Goal: Use online tool/utility: Utilize a website feature to perform a specific function

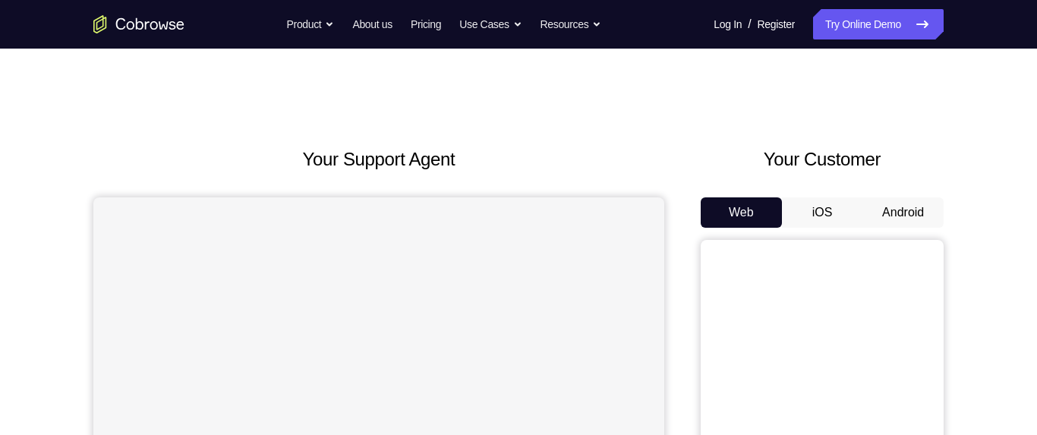
click at [899, 212] on button "Android" at bounding box center [902, 212] width 81 height 30
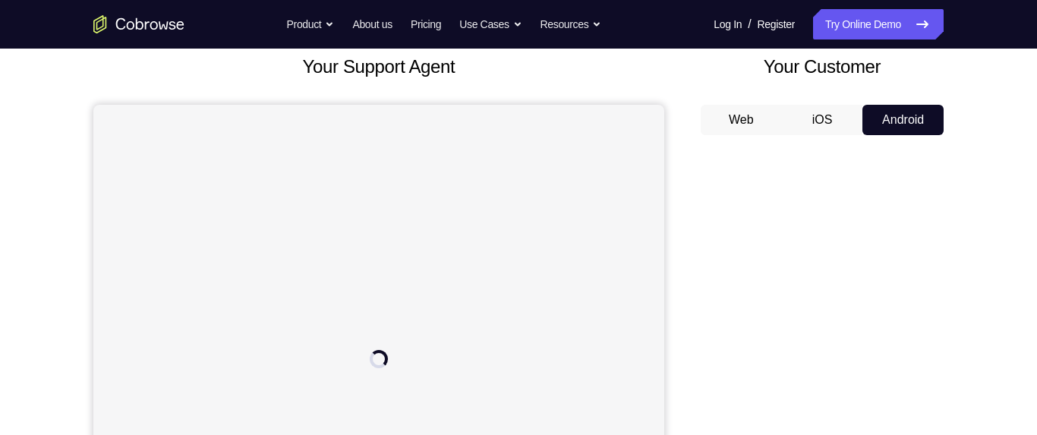
scroll to position [95, 0]
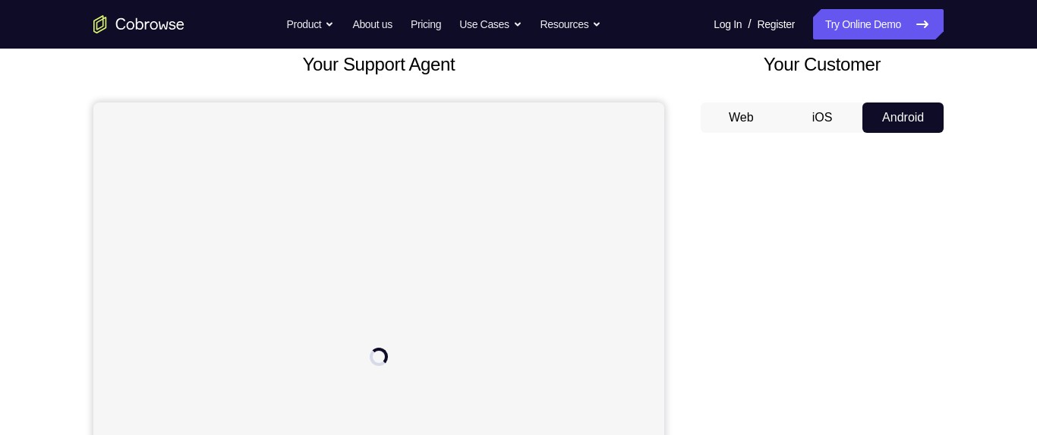
click at [898, 102] on button "Android" at bounding box center [902, 117] width 81 height 30
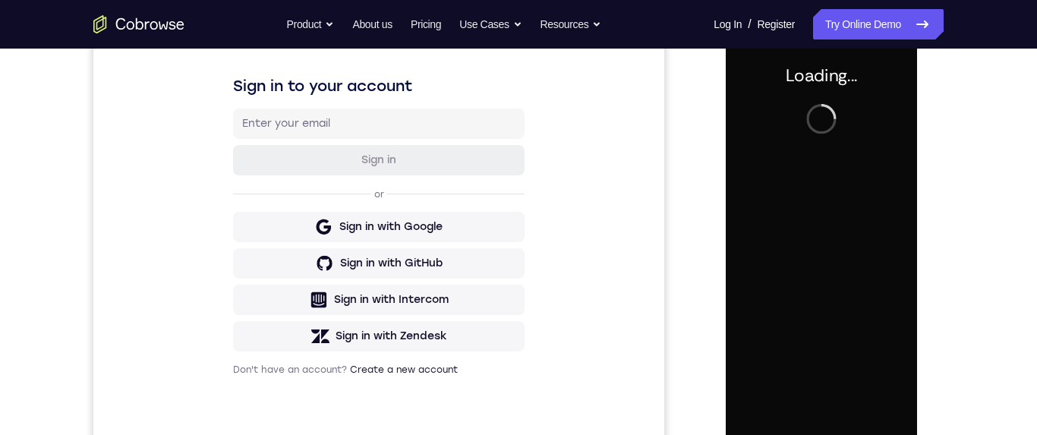
scroll to position [224, 0]
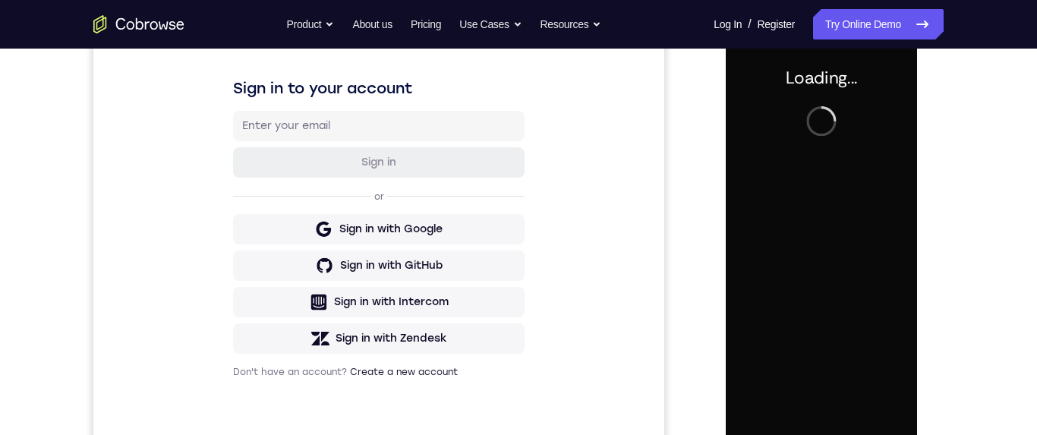
click at [928, 159] on div "Loading..." at bounding box center [821, 254] width 216 height 455
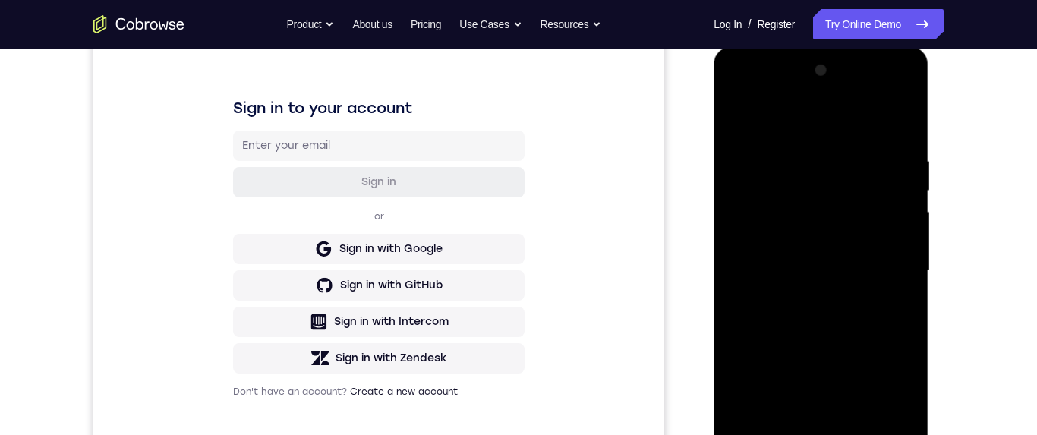
scroll to position [389, 0]
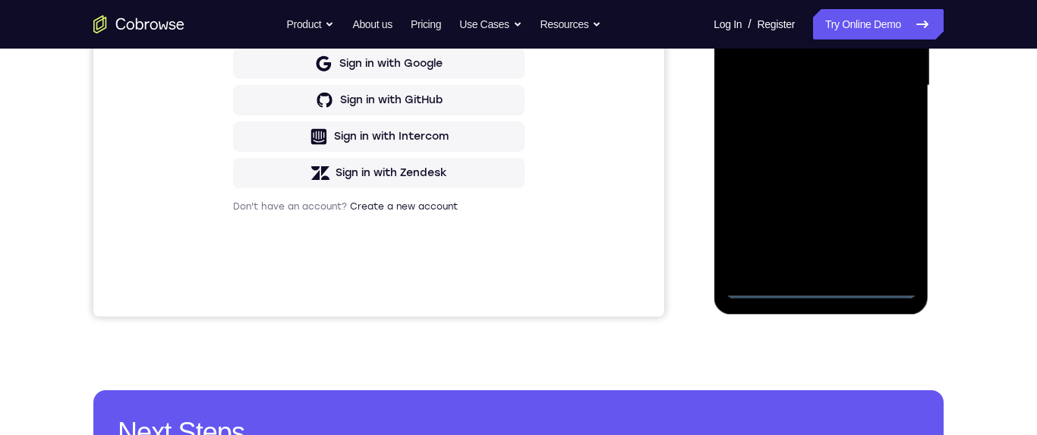
click at [818, 296] on div at bounding box center [820, 85] width 191 height 425
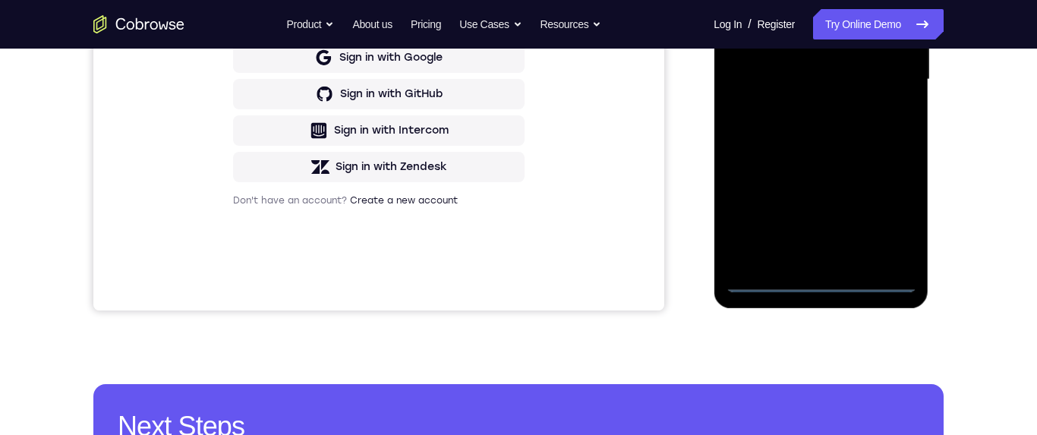
click at [828, 280] on div at bounding box center [820, 79] width 191 height 425
click at [824, 281] on div at bounding box center [820, 79] width 191 height 425
click at [885, 216] on div at bounding box center [820, 79] width 191 height 425
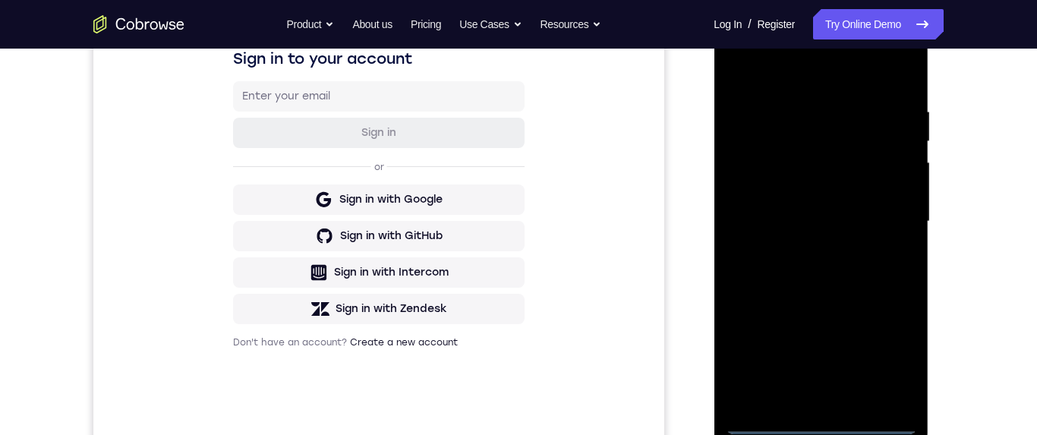
scroll to position [195, 0]
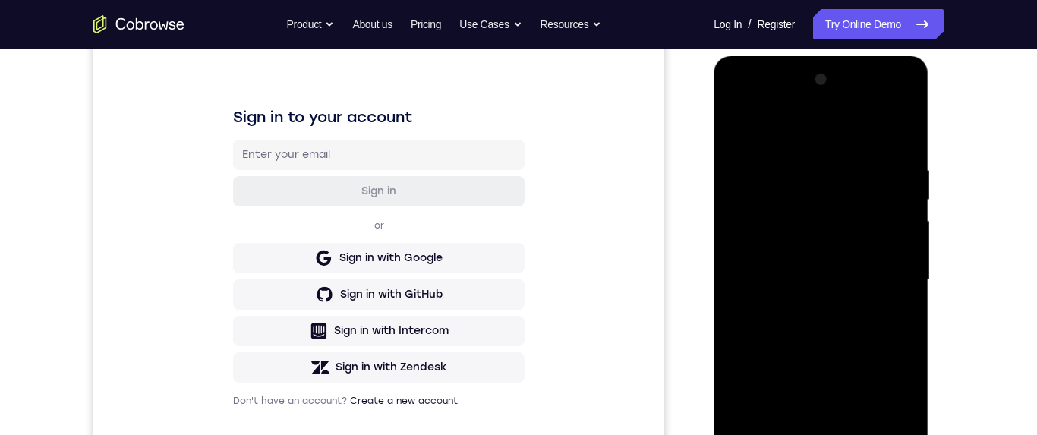
click at [781, 106] on div at bounding box center [820, 280] width 191 height 425
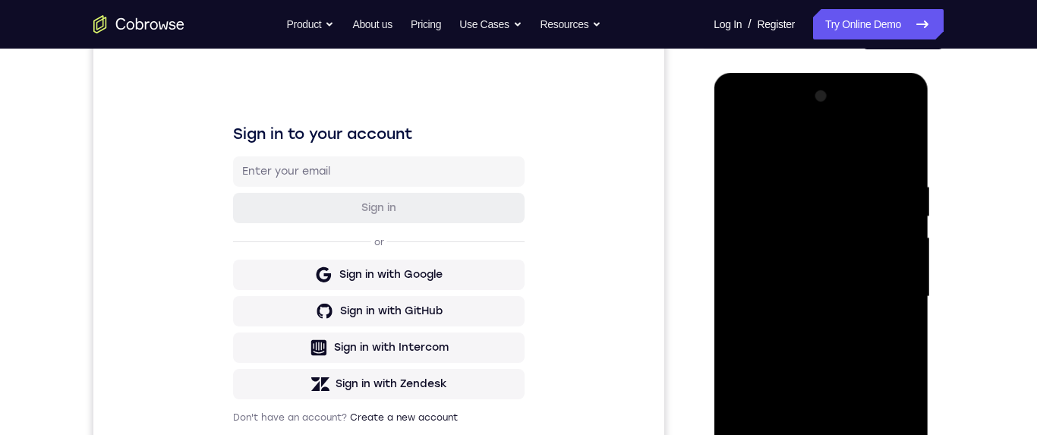
click at [882, 303] on div at bounding box center [820, 296] width 191 height 425
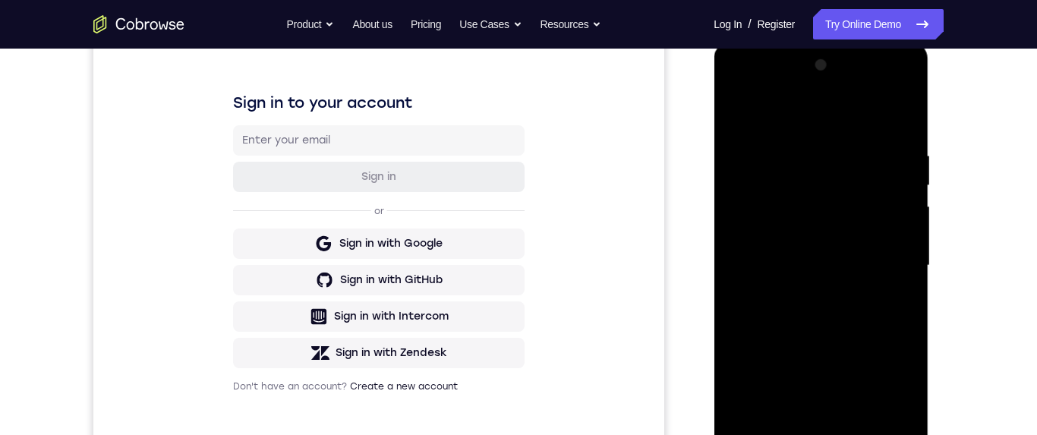
scroll to position [269, 0]
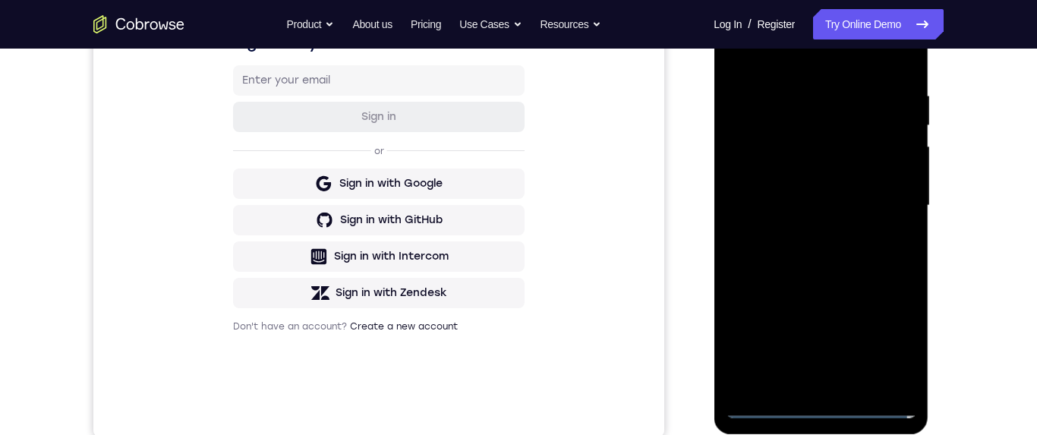
click at [807, 234] on div at bounding box center [820, 205] width 191 height 425
click at [855, 193] on div at bounding box center [820, 205] width 191 height 425
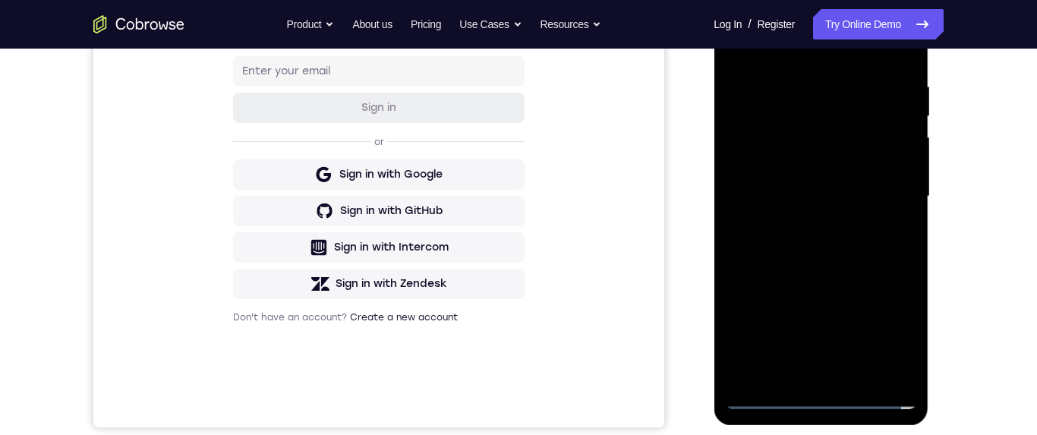
click at [818, 168] on div at bounding box center [820, 196] width 191 height 425
click at [895, 203] on div at bounding box center [820, 196] width 191 height 425
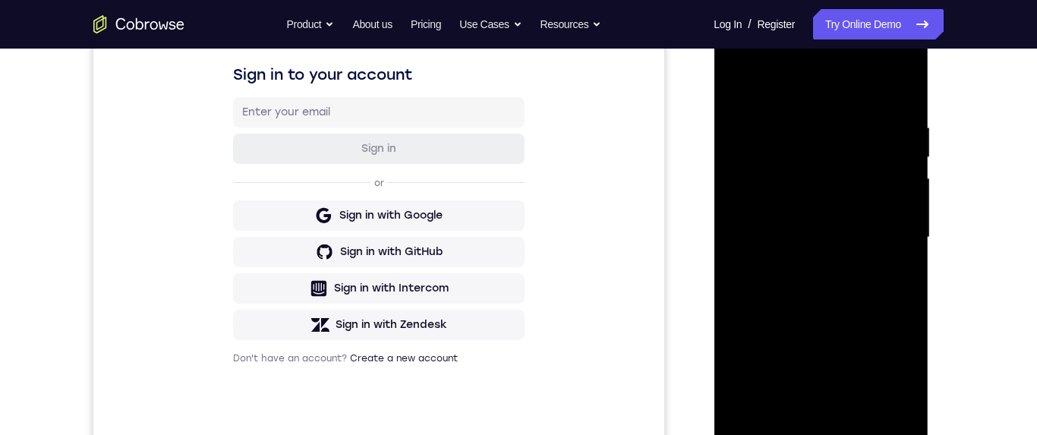
scroll to position [238, 0]
click at [895, 102] on div at bounding box center [820, 236] width 191 height 425
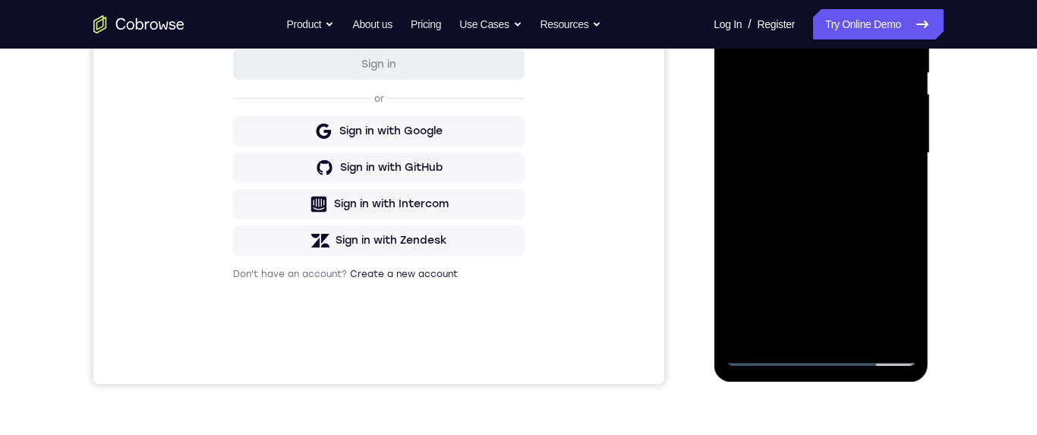
scroll to position [335, 0]
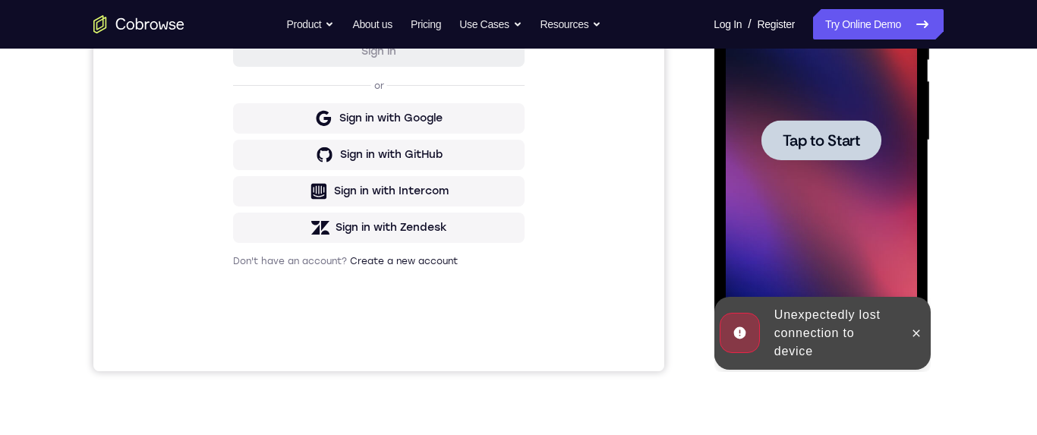
click at [861, 155] on div at bounding box center [820, 140] width 120 height 40
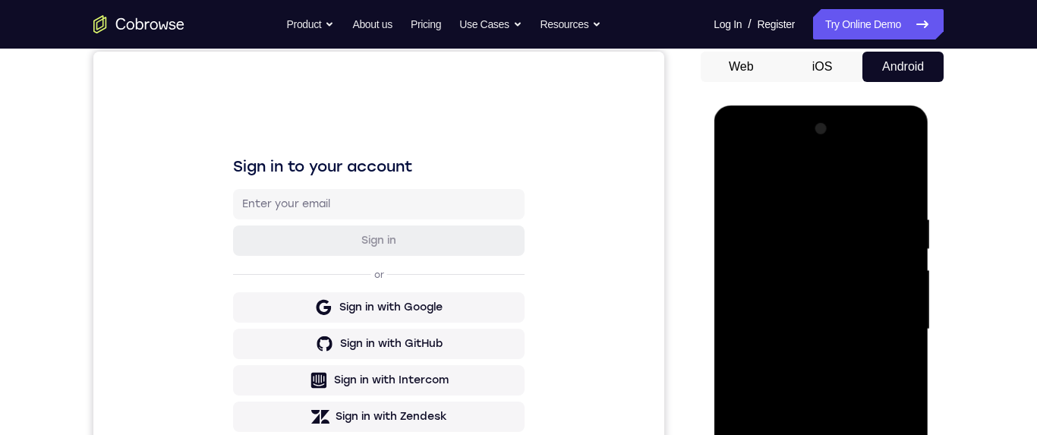
scroll to position [408, 0]
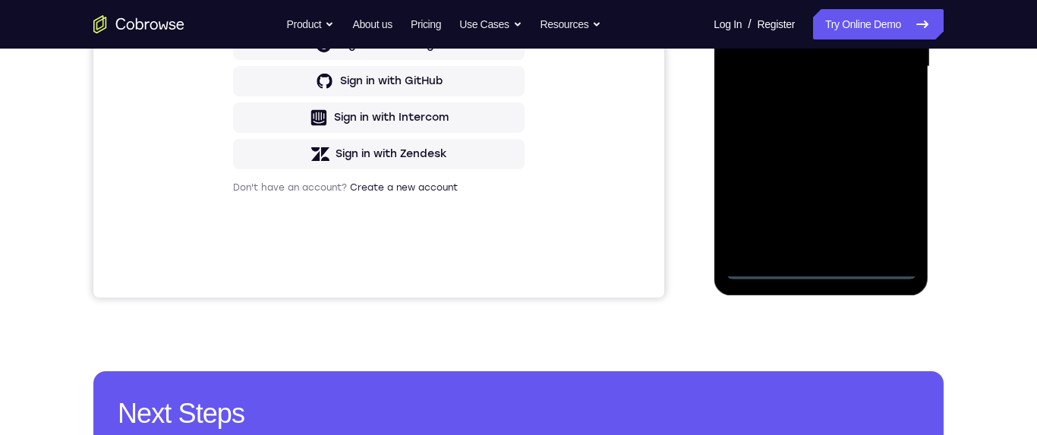
click at [829, 277] on div at bounding box center [820, 66] width 191 height 425
click at [894, 206] on div at bounding box center [820, 66] width 191 height 425
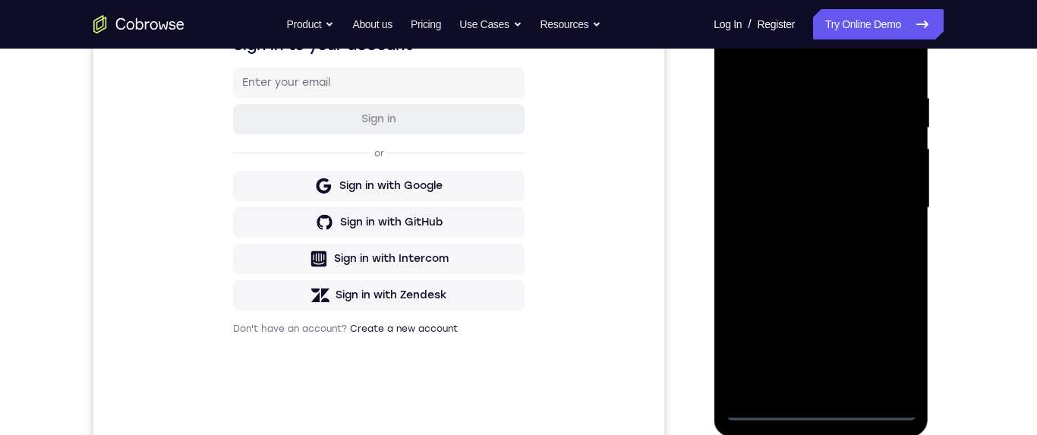
scroll to position [150, 0]
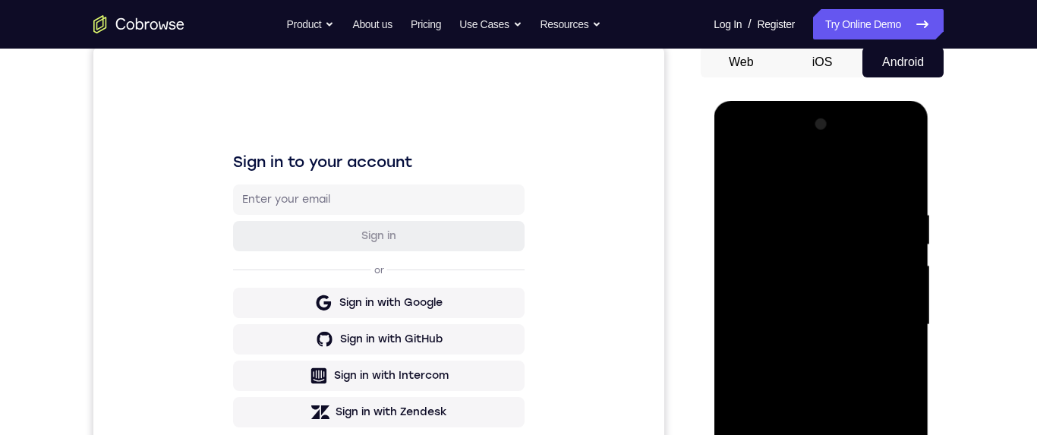
click at [768, 155] on div at bounding box center [820, 324] width 191 height 425
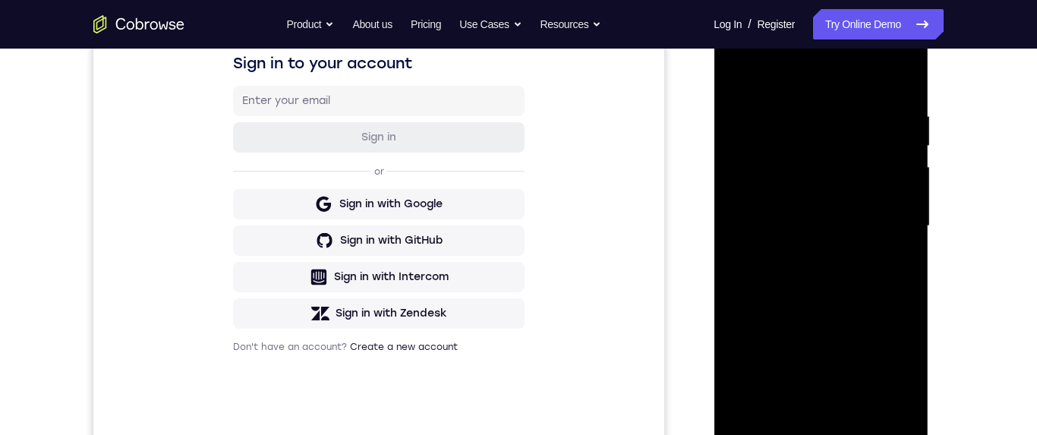
click at [894, 227] on div at bounding box center [820, 226] width 191 height 425
click at [811, 266] on div at bounding box center [820, 226] width 191 height 425
click at [810, 260] on div at bounding box center [820, 226] width 191 height 425
click at [863, 216] on div at bounding box center [820, 226] width 191 height 425
click at [832, 194] on div at bounding box center [820, 226] width 191 height 425
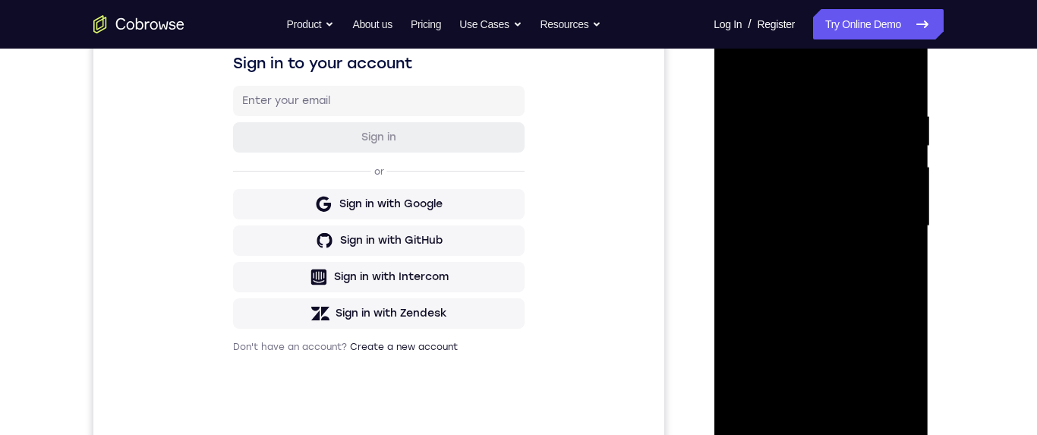
click at [872, 234] on div at bounding box center [820, 226] width 191 height 425
click at [869, 278] on div at bounding box center [820, 226] width 191 height 425
click at [845, 275] on div at bounding box center [820, 226] width 191 height 425
click at [842, 294] on div at bounding box center [820, 226] width 191 height 425
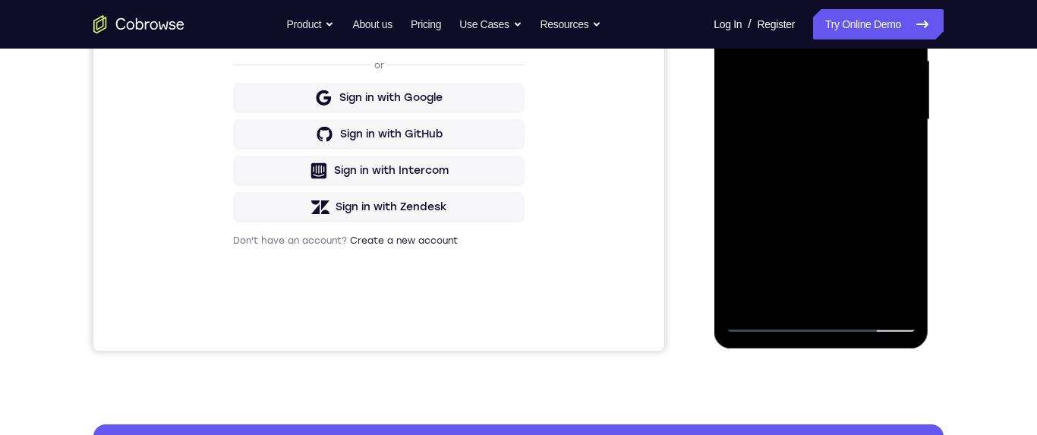
scroll to position [363, 0]
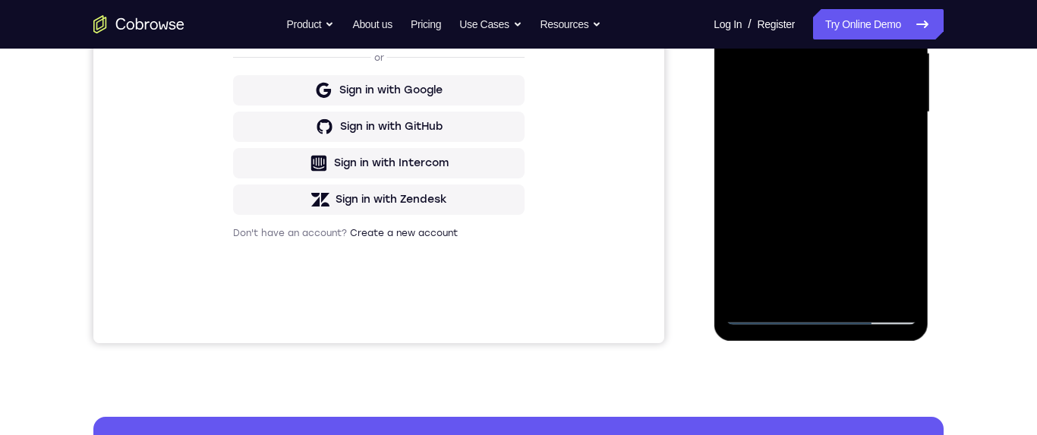
click at [757, 287] on div at bounding box center [820, 112] width 191 height 425
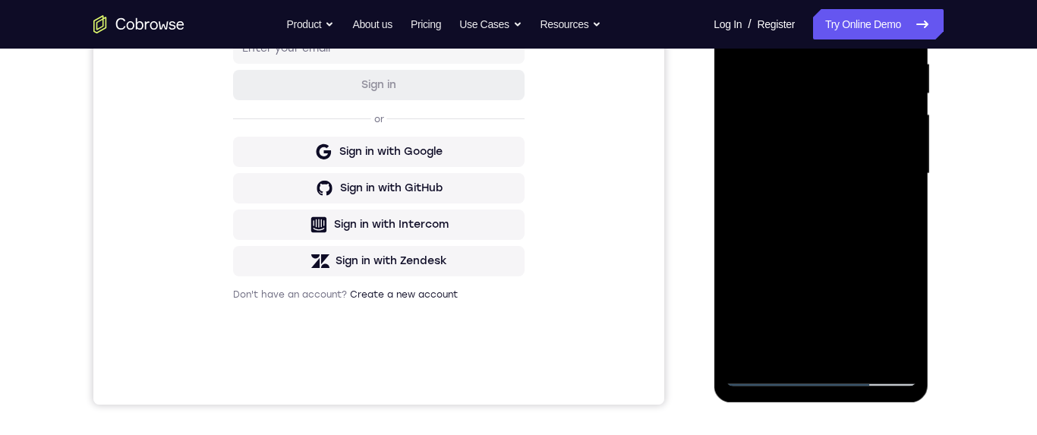
click at [810, 49] on div at bounding box center [820, 173] width 191 height 425
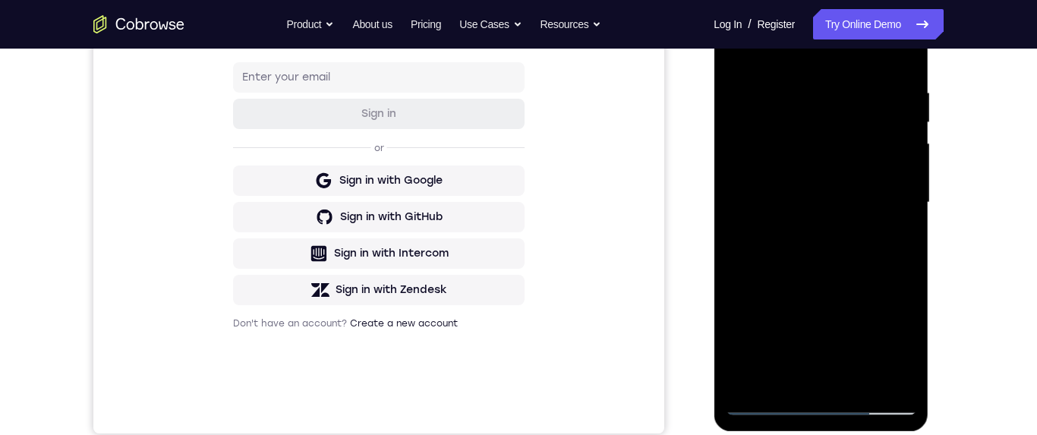
scroll to position [228, 0]
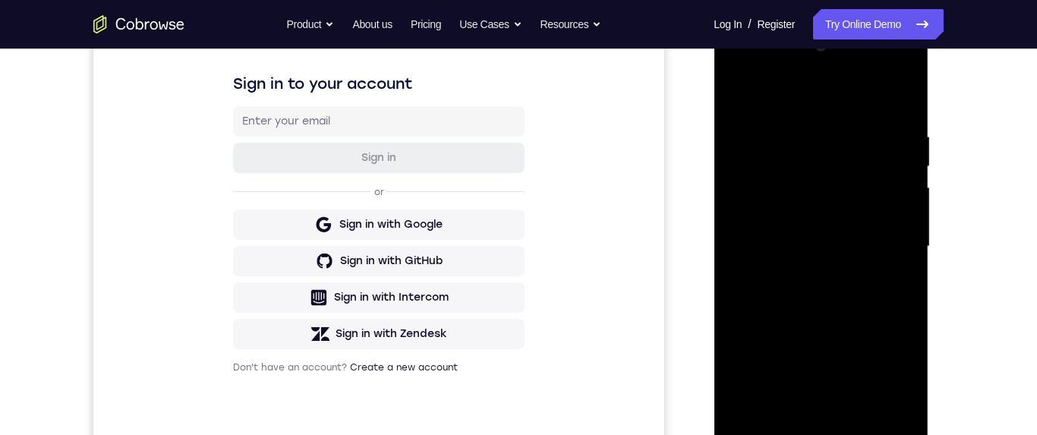
click at [907, 250] on div at bounding box center [820, 246] width 191 height 425
click at [903, 241] on div at bounding box center [820, 246] width 191 height 425
click at [893, 228] on div at bounding box center [820, 246] width 191 height 425
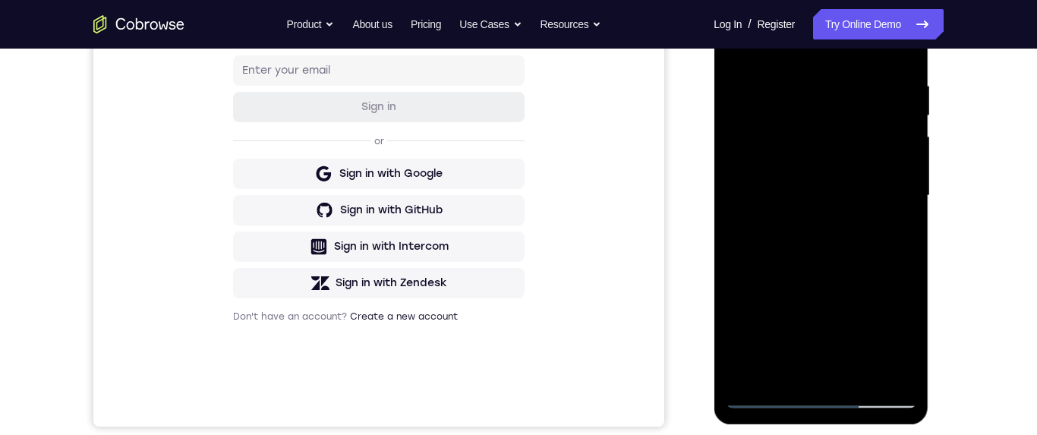
scroll to position [287, 0]
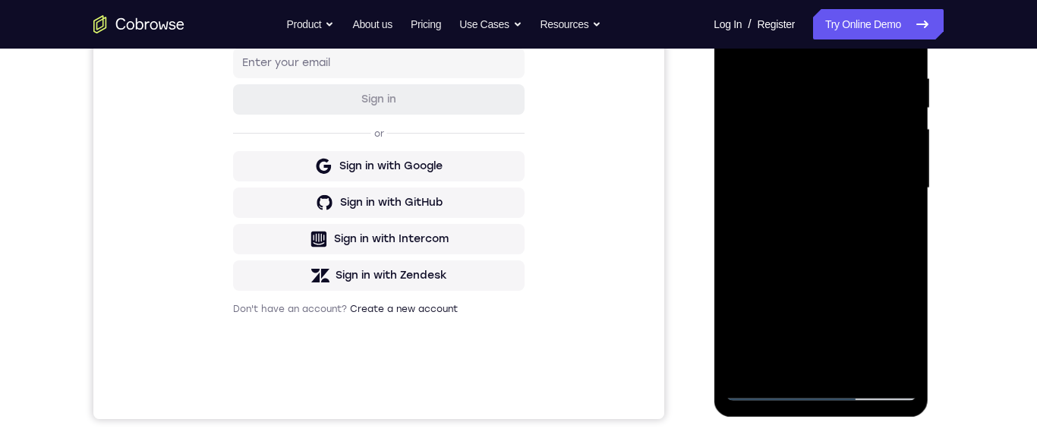
click at [896, 216] on div at bounding box center [820, 188] width 191 height 425
click at [907, 212] on div at bounding box center [820, 186] width 191 height 425
click at [893, 219] on div at bounding box center [820, 186] width 191 height 425
click at [898, 215] on div at bounding box center [820, 186] width 191 height 425
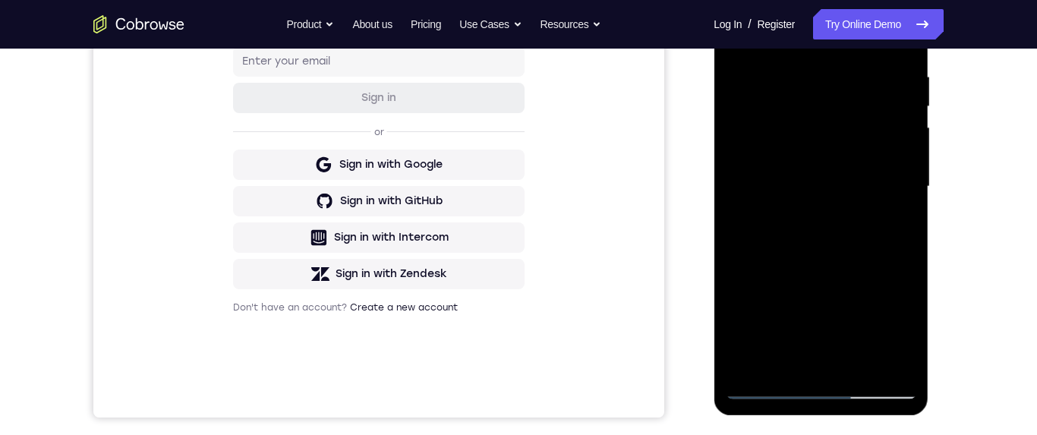
click at [882, 225] on div at bounding box center [820, 186] width 191 height 425
click at [895, 219] on div at bounding box center [820, 186] width 191 height 425
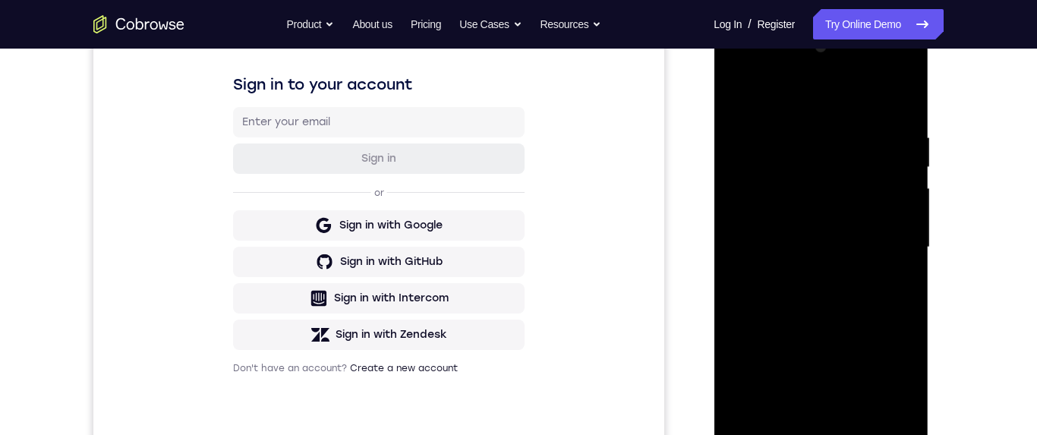
scroll to position [247, 0]
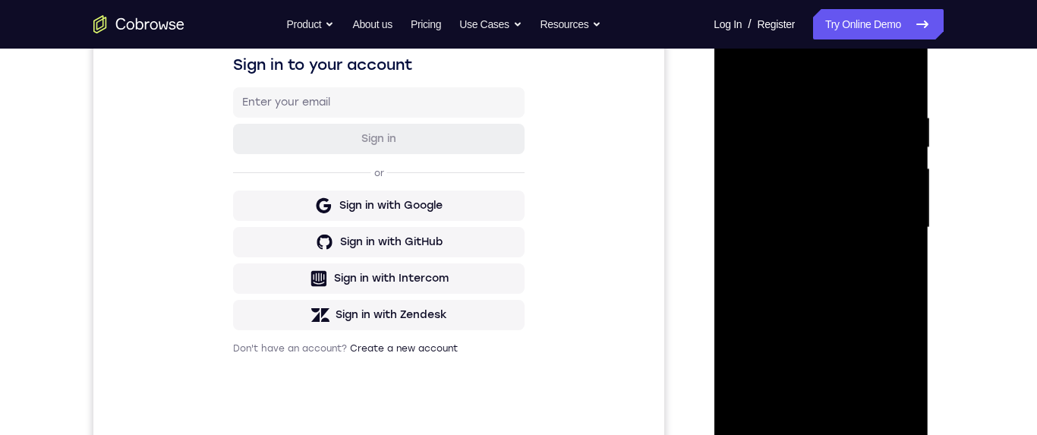
click at [907, 232] on div at bounding box center [820, 227] width 191 height 425
click at [906, 176] on div at bounding box center [820, 227] width 191 height 425
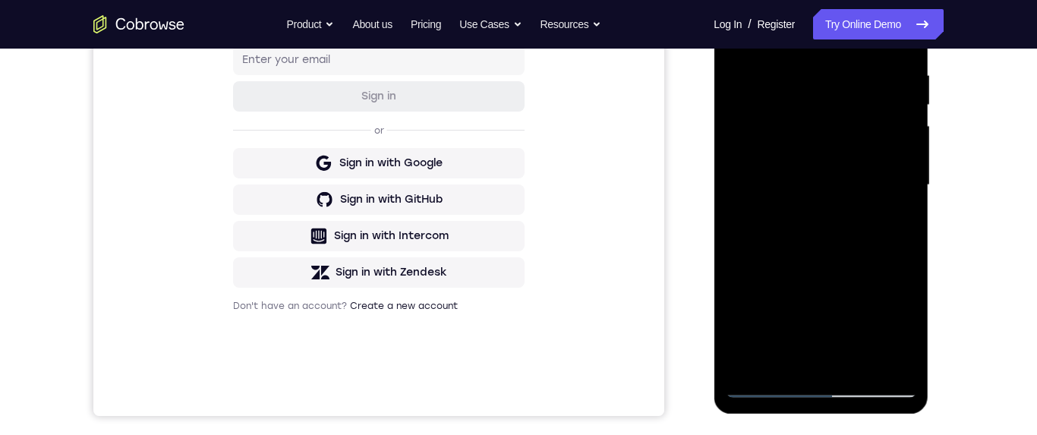
click at [898, 197] on div at bounding box center [820, 185] width 191 height 425
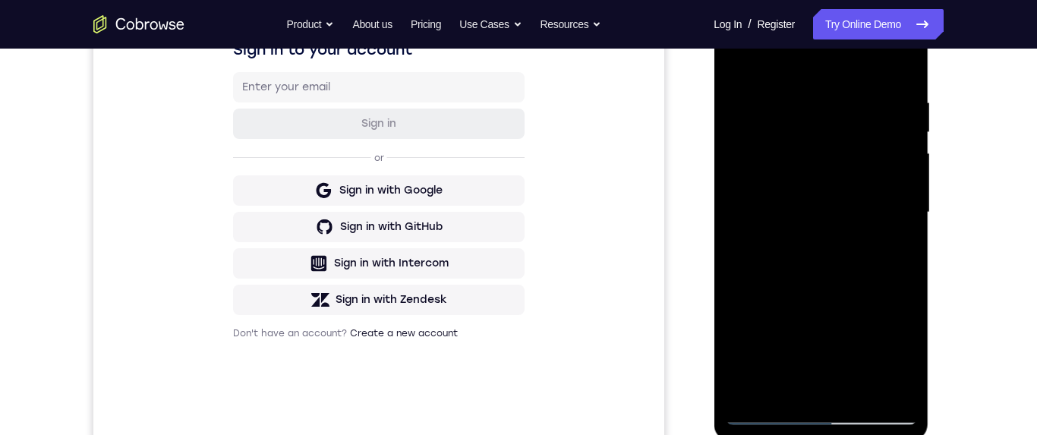
scroll to position [256, 0]
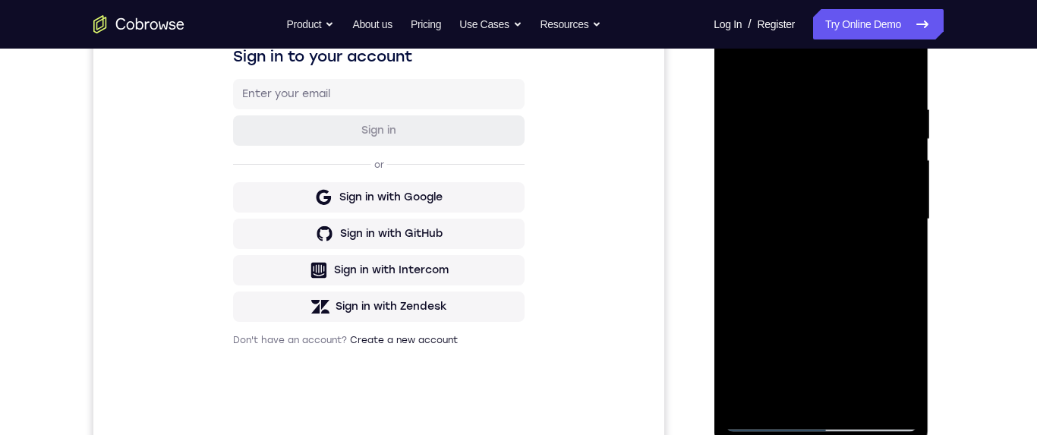
click at [893, 188] on div at bounding box center [820, 219] width 191 height 425
click at [757, 225] on div at bounding box center [820, 219] width 191 height 425
click at [894, 293] on div at bounding box center [820, 219] width 191 height 425
click at [914, 284] on div at bounding box center [820, 219] width 191 height 425
click at [913, 283] on div at bounding box center [820, 219] width 191 height 425
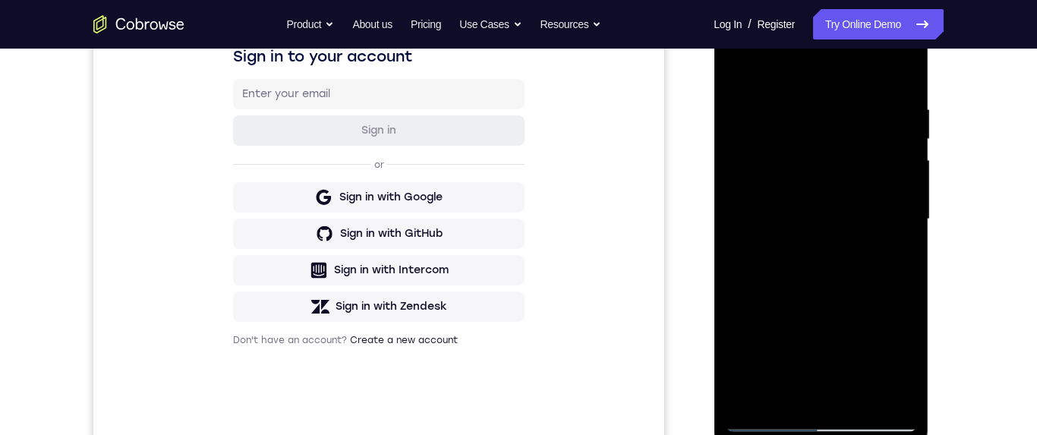
click at [911, 286] on div at bounding box center [820, 219] width 191 height 425
click at [903, 288] on div at bounding box center [820, 219] width 191 height 425
click at [892, 297] on div at bounding box center [820, 219] width 191 height 425
click at [895, 293] on div at bounding box center [820, 219] width 191 height 425
click at [905, 288] on div at bounding box center [820, 219] width 191 height 425
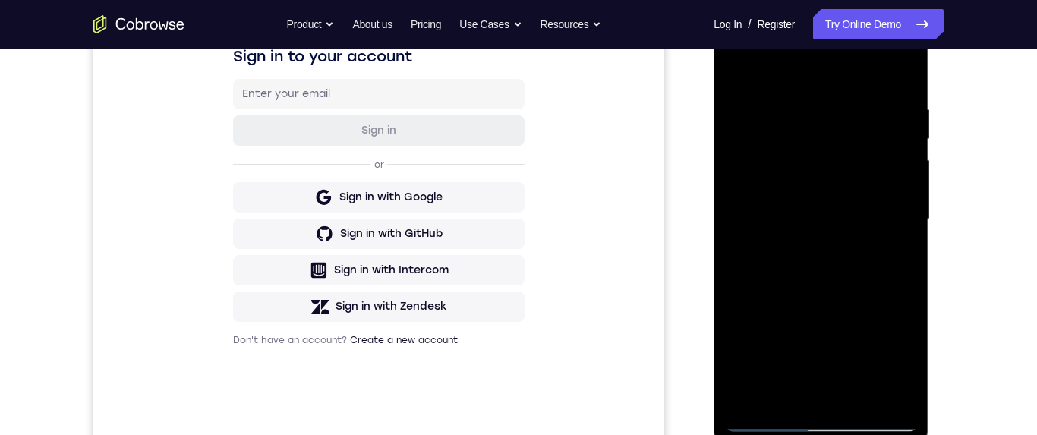
click at [905, 288] on div at bounding box center [820, 219] width 191 height 425
click at [871, 230] on div at bounding box center [820, 219] width 191 height 425
click at [826, 198] on div at bounding box center [820, 219] width 191 height 425
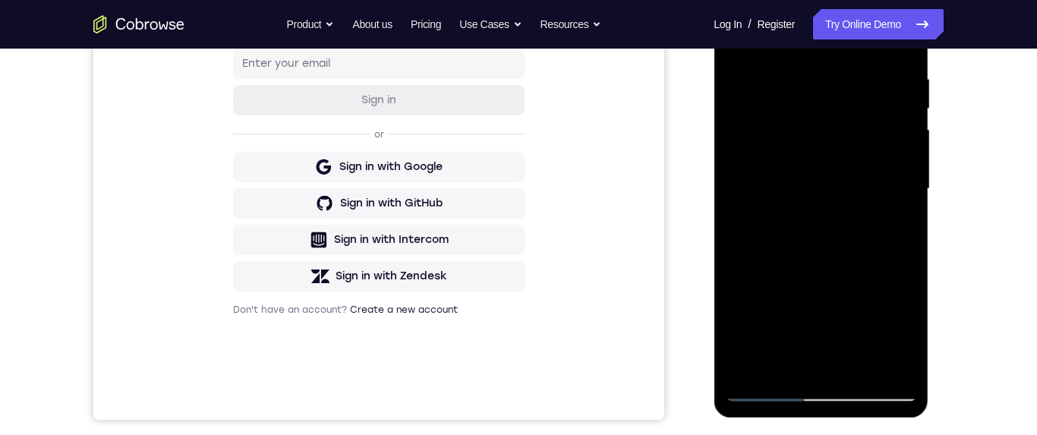
scroll to position [287, 0]
click at [789, 47] on div at bounding box center [820, 188] width 191 height 425
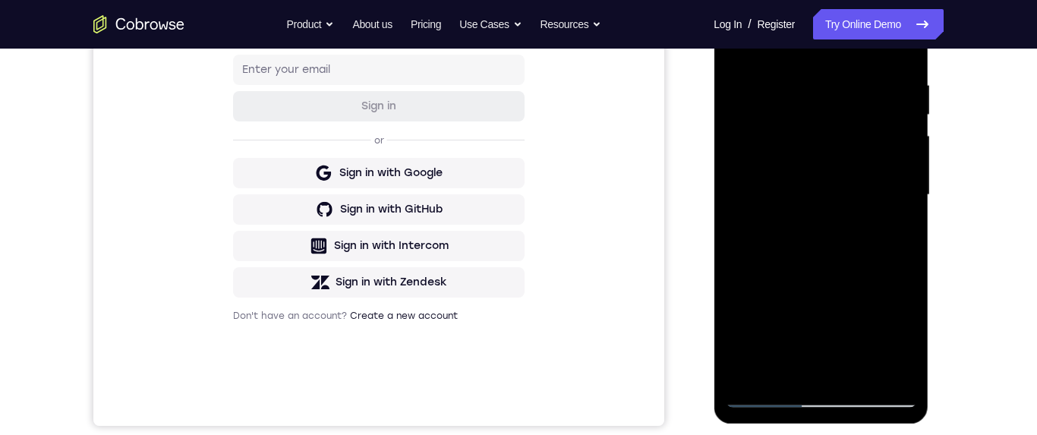
scroll to position [240, 0]
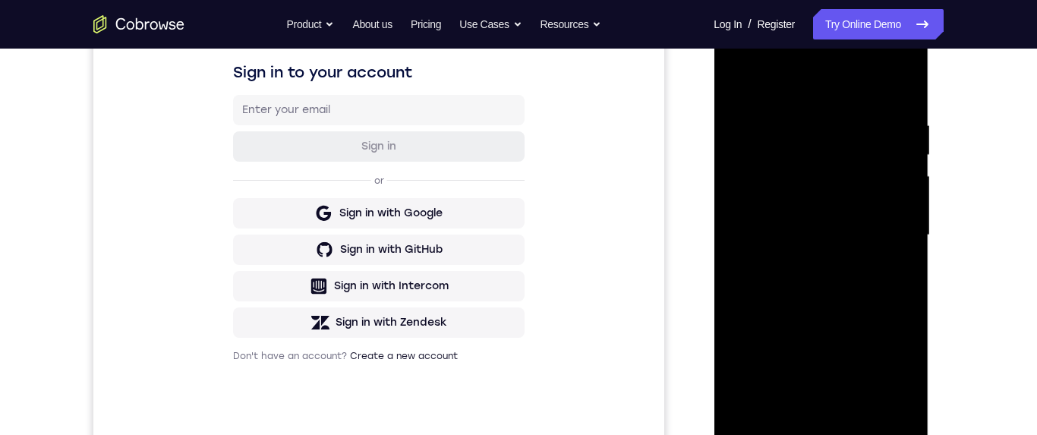
click at [743, 82] on div at bounding box center [820, 235] width 191 height 425
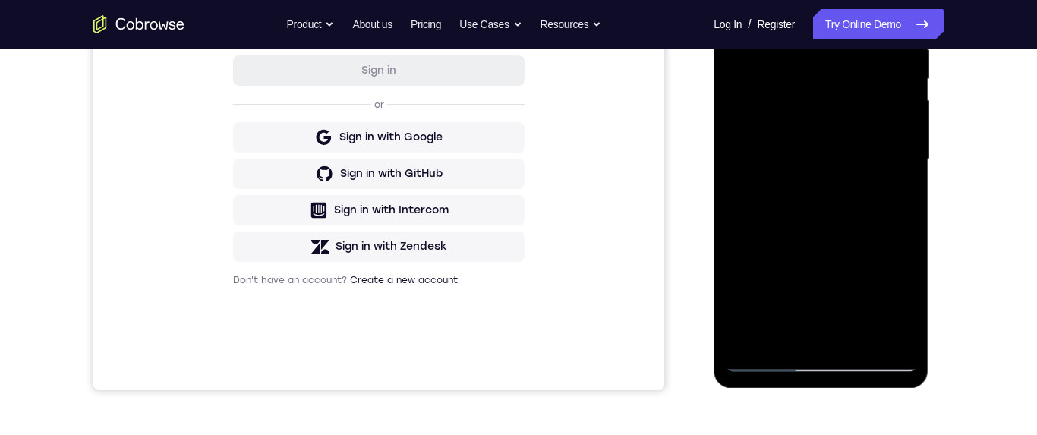
click at [904, 288] on div at bounding box center [820, 159] width 191 height 425
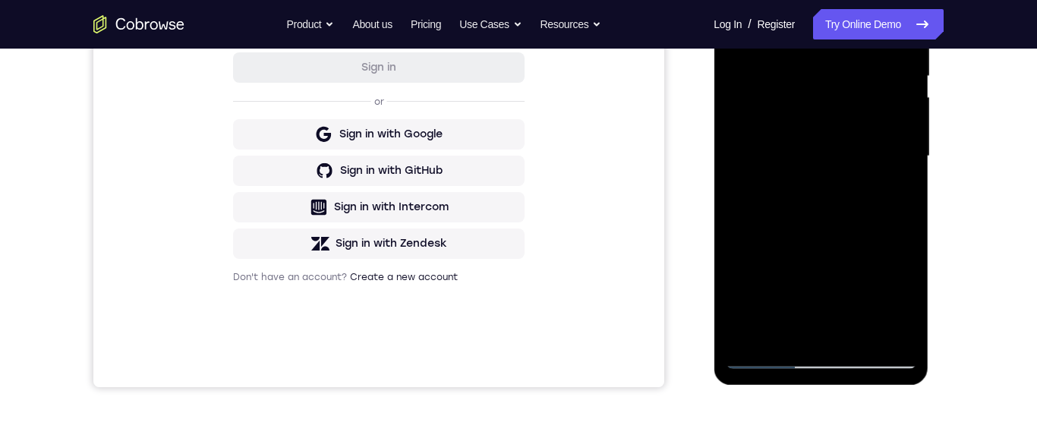
click at [905, 203] on div at bounding box center [820, 156] width 191 height 425
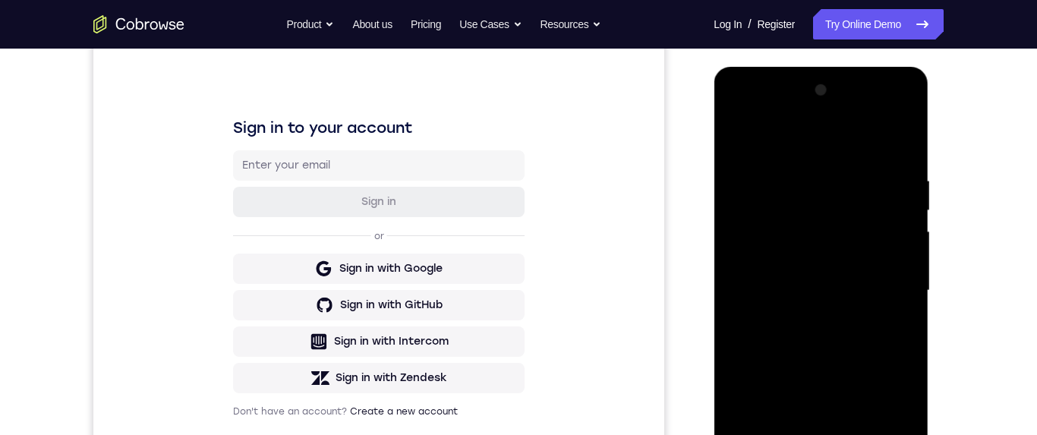
scroll to position [218, 0]
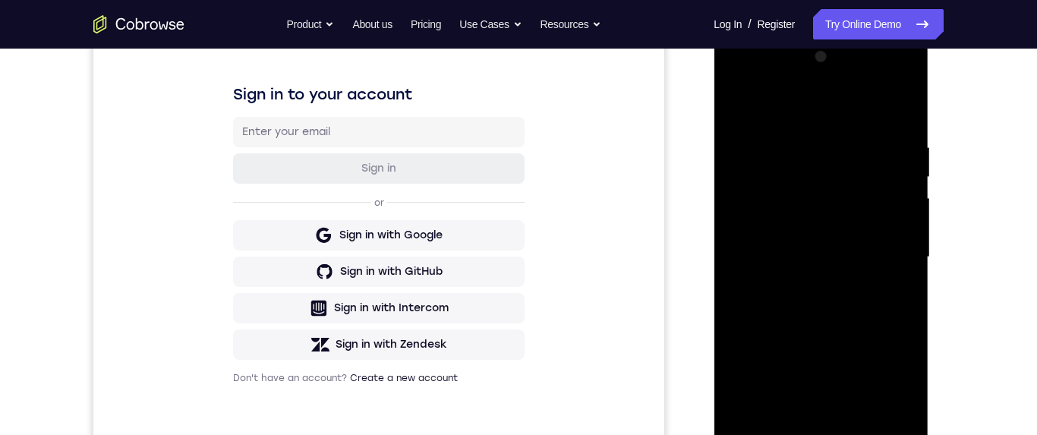
click at [904, 258] on div at bounding box center [820, 257] width 191 height 425
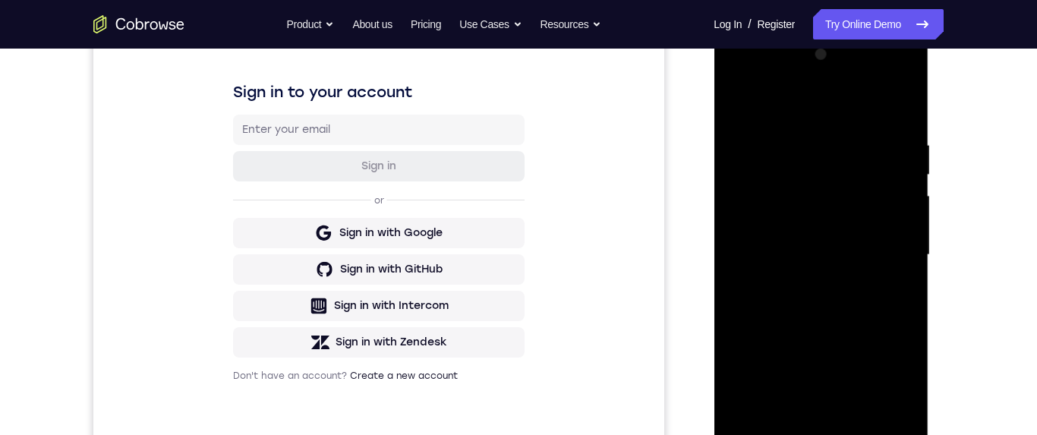
click at [903, 260] on div at bounding box center [820, 254] width 191 height 425
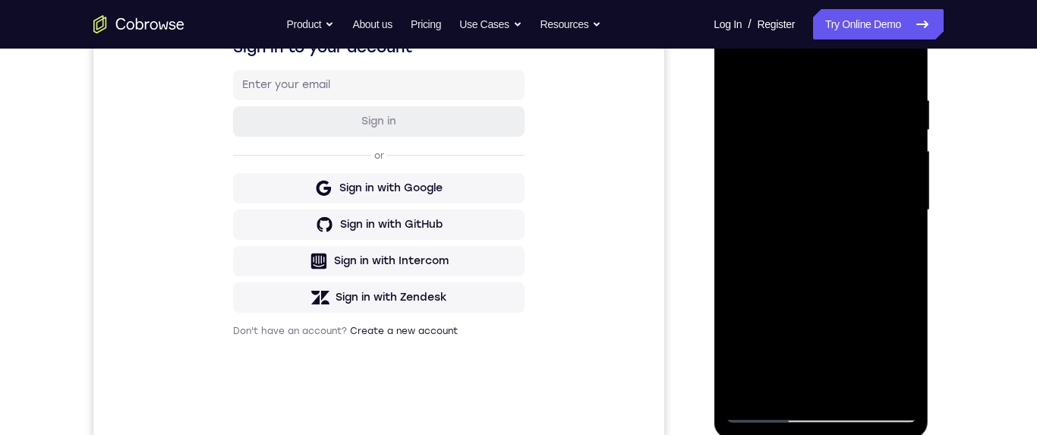
scroll to position [266, 0]
click at [905, 209] on div at bounding box center [820, 208] width 191 height 425
click at [906, 210] on div at bounding box center [820, 208] width 191 height 425
click at [905, 212] on div at bounding box center [820, 208] width 191 height 425
click at [904, 212] on div at bounding box center [820, 208] width 191 height 425
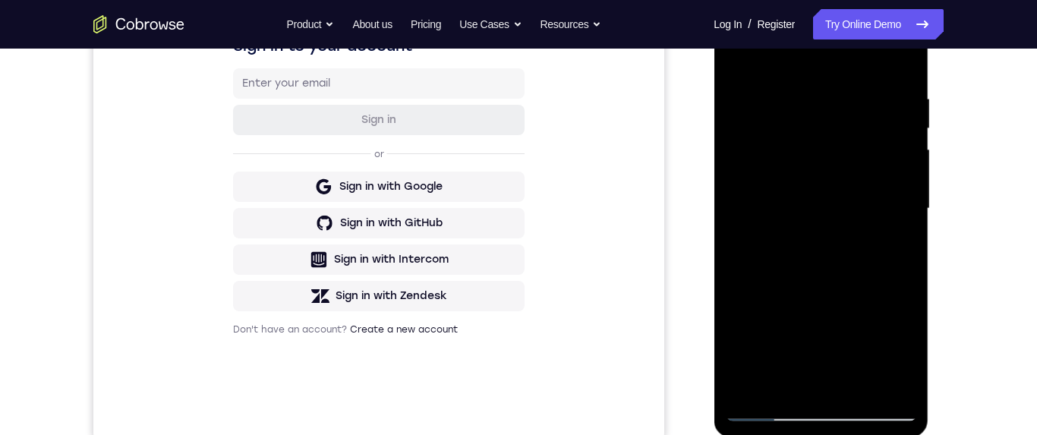
click at [913, 209] on div at bounding box center [820, 208] width 191 height 425
click at [912, 210] on div at bounding box center [820, 208] width 191 height 425
click at [911, 212] on div at bounding box center [820, 208] width 191 height 425
click at [908, 212] on div at bounding box center [820, 208] width 191 height 425
click at [905, 212] on div at bounding box center [820, 208] width 191 height 425
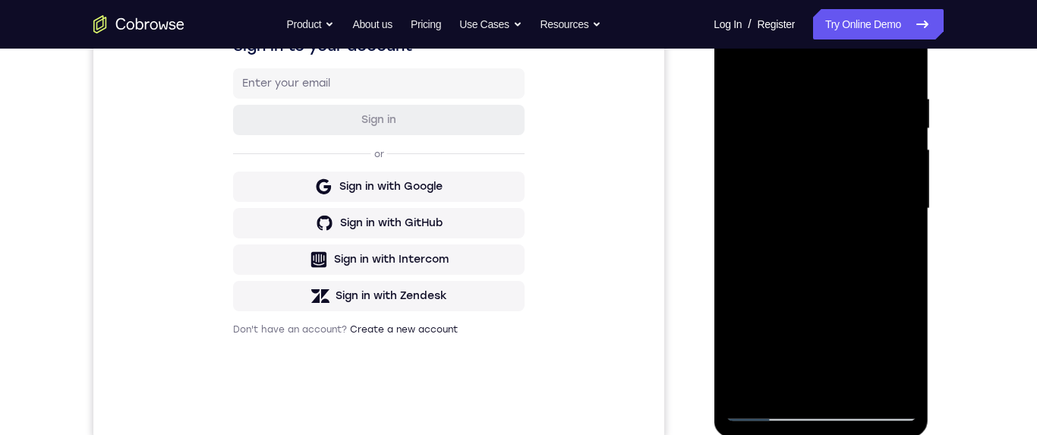
click at [911, 208] on div at bounding box center [820, 208] width 191 height 425
click at [732, 212] on div at bounding box center [820, 208] width 191 height 425
click at [904, 209] on div at bounding box center [820, 208] width 191 height 425
click at [914, 202] on div at bounding box center [820, 208] width 191 height 425
click at [907, 209] on div at bounding box center [820, 208] width 191 height 425
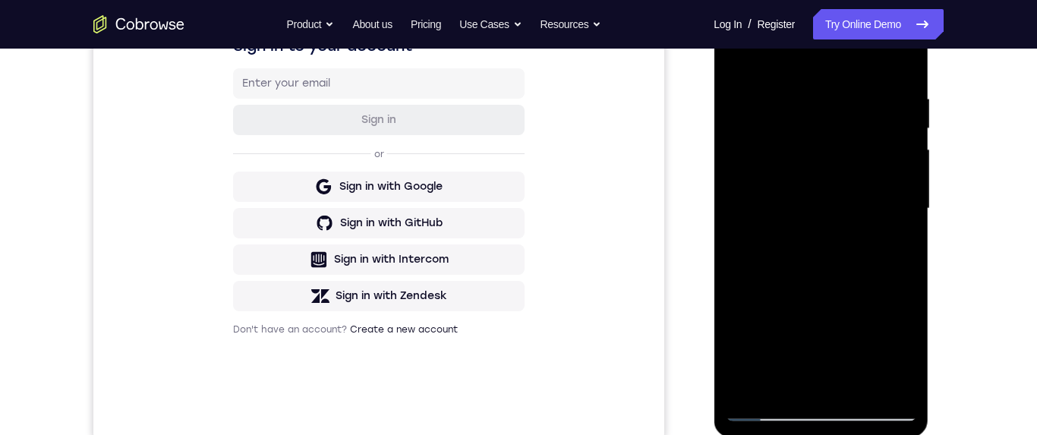
click at [911, 204] on div at bounding box center [820, 208] width 191 height 425
click at [900, 210] on div at bounding box center [820, 208] width 191 height 425
click at [905, 206] on div at bounding box center [820, 208] width 191 height 425
click at [739, 56] on div at bounding box center [820, 208] width 191 height 425
click at [900, 225] on div at bounding box center [820, 208] width 191 height 425
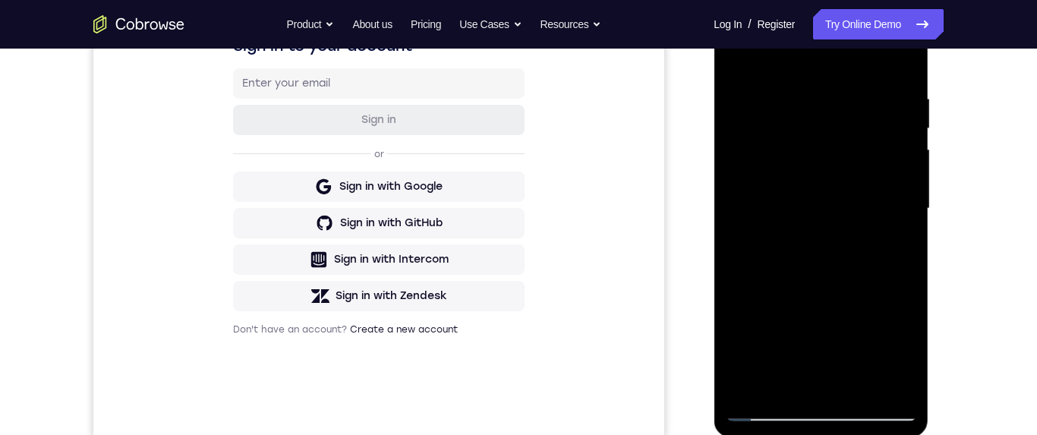
click at [897, 230] on div at bounding box center [820, 208] width 191 height 425
click at [905, 228] on div at bounding box center [820, 208] width 191 height 425
click at [899, 233] on div at bounding box center [820, 208] width 191 height 425
click at [890, 241] on div at bounding box center [820, 208] width 191 height 425
click at [889, 248] on div at bounding box center [820, 208] width 191 height 425
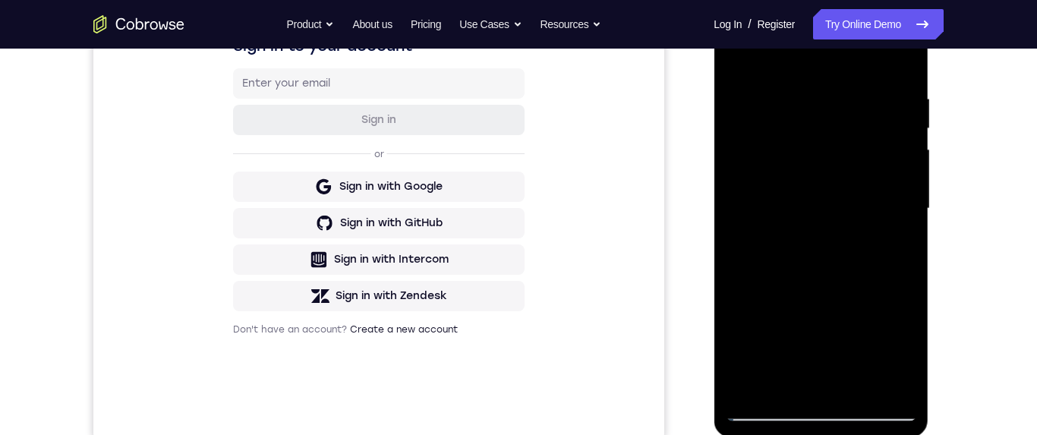
click at [889, 244] on div at bounding box center [820, 208] width 191 height 425
click at [895, 241] on div at bounding box center [820, 208] width 191 height 425
click at [752, 65] on div at bounding box center [820, 208] width 191 height 425
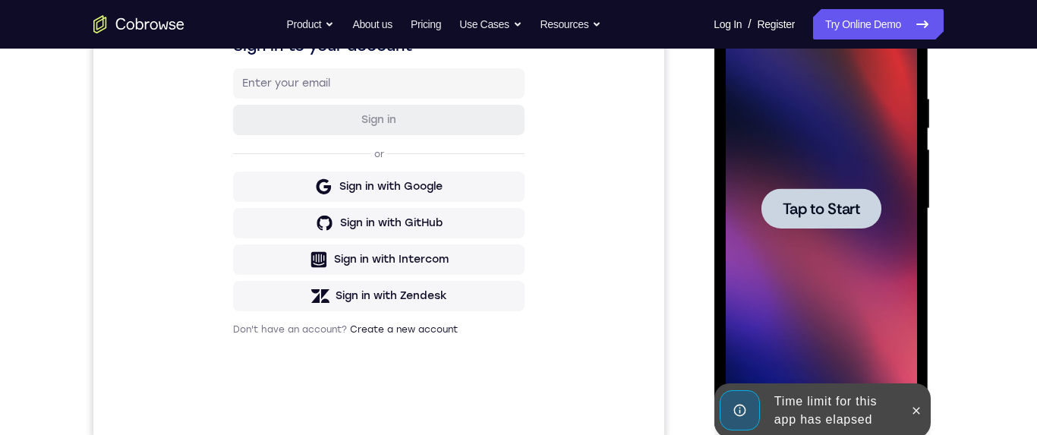
click at [856, 205] on span "Tap to Start" at bounding box center [820, 208] width 77 height 15
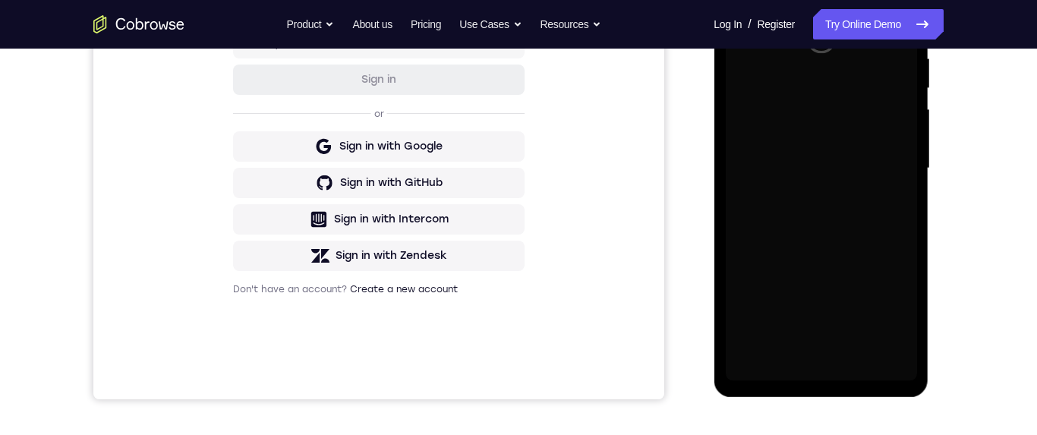
scroll to position [392, 0]
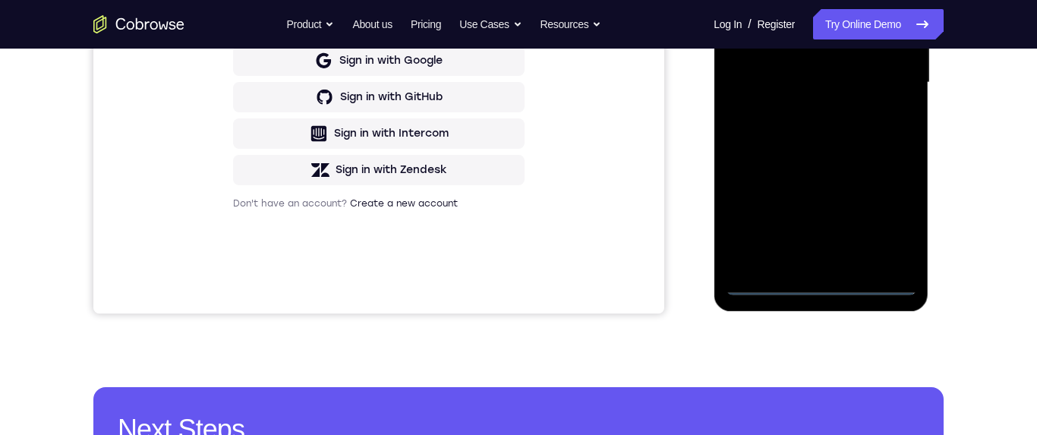
click at [825, 286] on div at bounding box center [820, 82] width 191 height 425
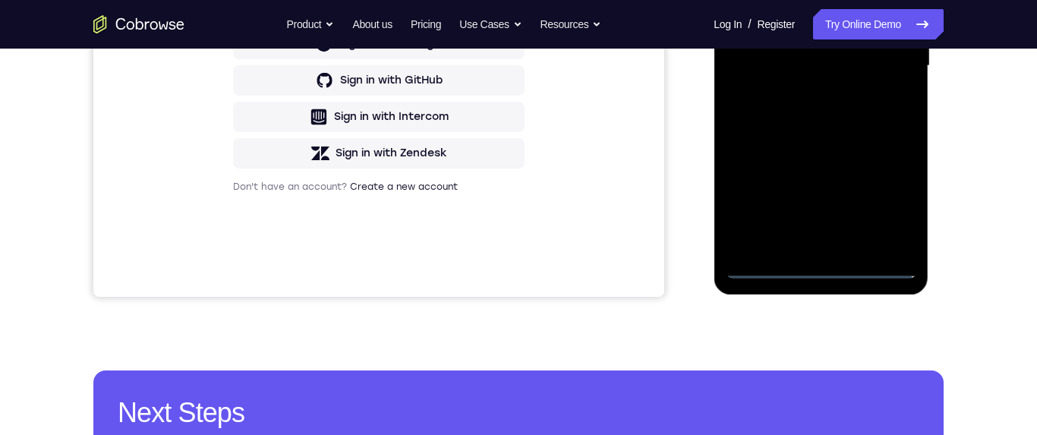
click at [884, 203] on div at bounding box center [820, 66] width 191 height 425
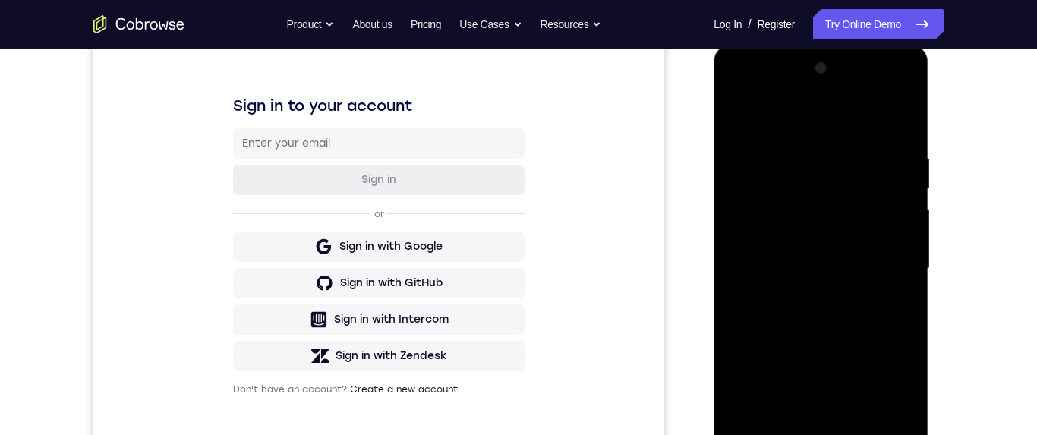
scroll to position [191, 0]
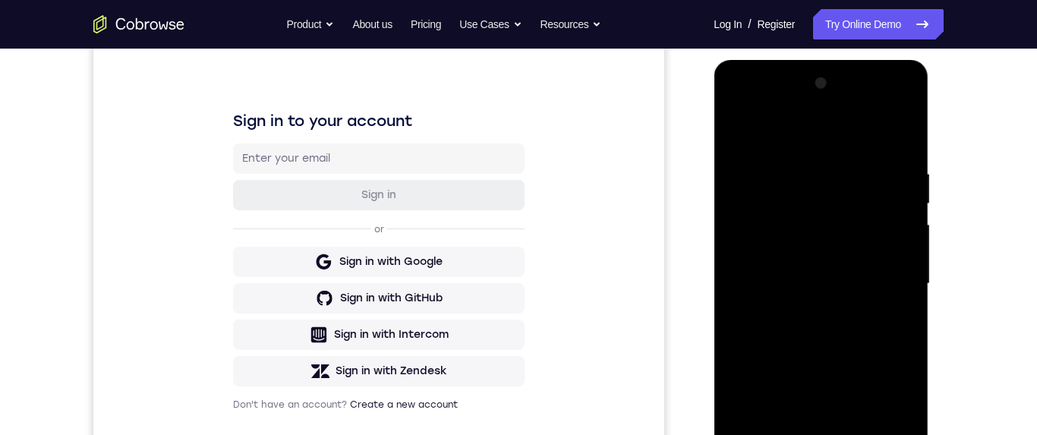
click at [766, 102] on div at bounding box center [820, 283] width 191 height 425
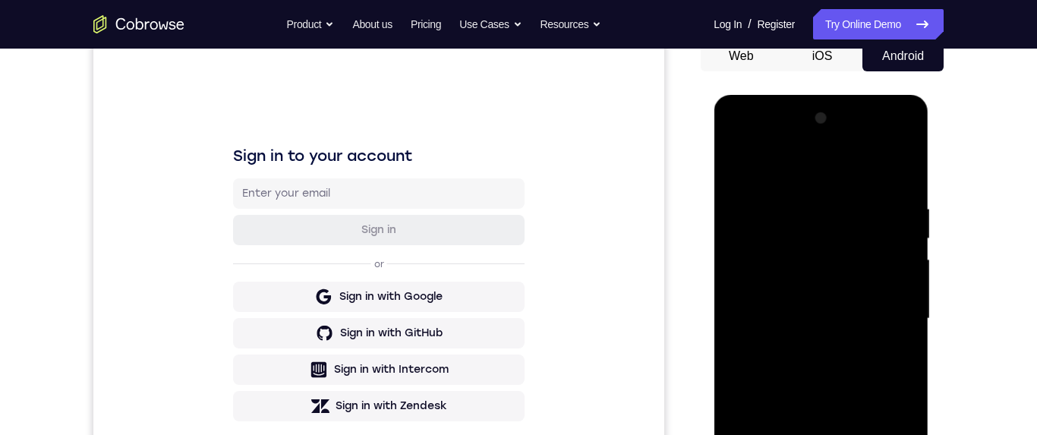
click at [839, 234] on div at bounding box center [820, 318] width 191 height 425
click at [762, 181] on div at bounding box center [820, 318] width 191 height 425
click at [763, 269] on div at bounding box center [820, 318] width 191 height 425
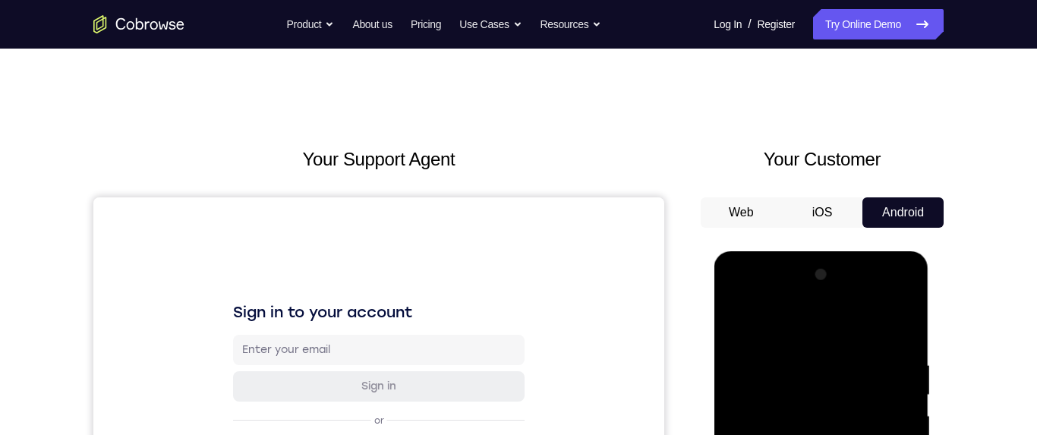
scroll to position [87, 0]
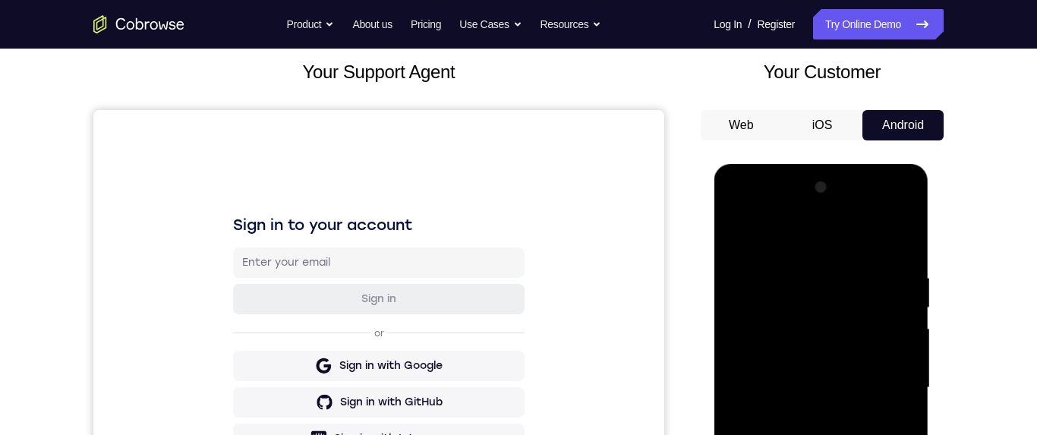
click at [846, 209] on div at bounding box center [820, 387] width 191 height 425
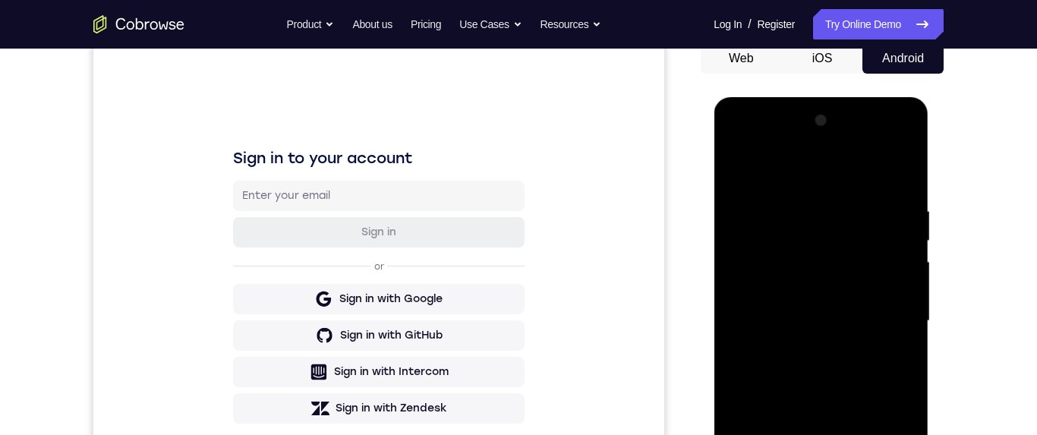
scroll to position [149, 0]
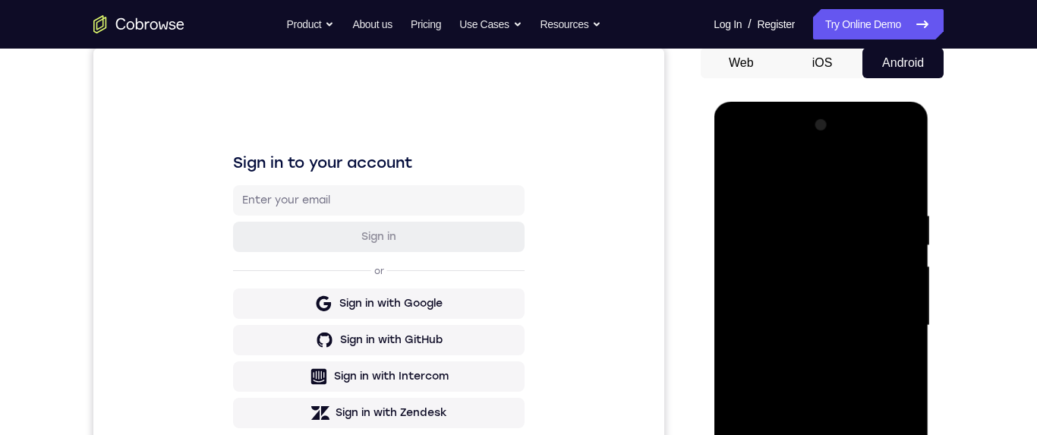
click at [884, 154] on div at bounding box center [820, 325] width 191 height 425
click at [767, 150] on div at bounding box center [820, 324] width 191 height 425
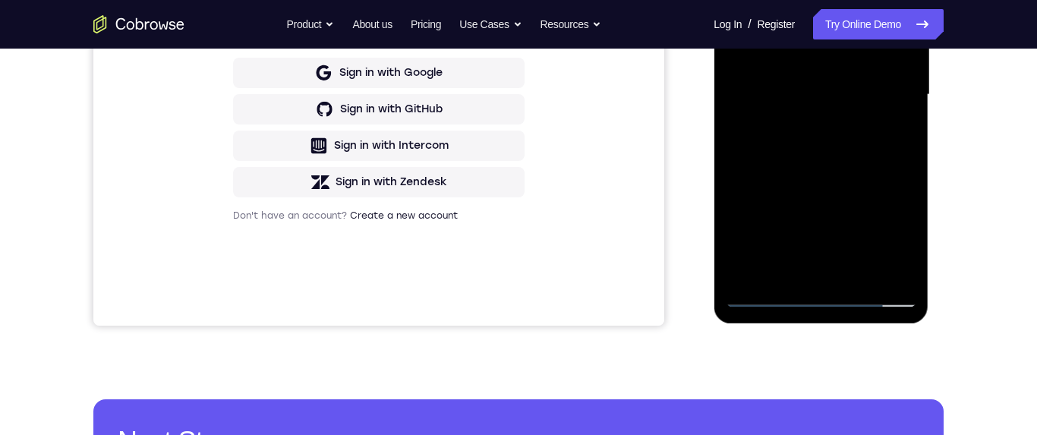
scroll to position [337, 0]
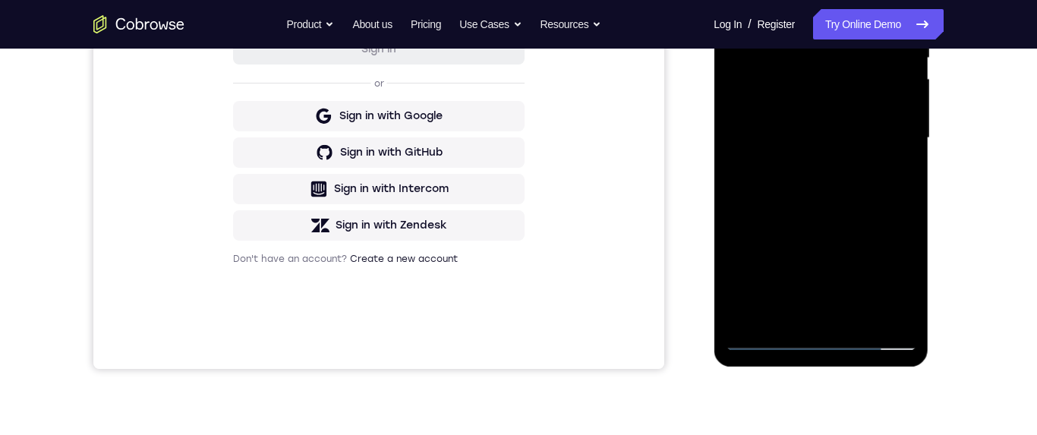
click at [889, 134] on div at bounding box center [820, 138] width 191 height 425
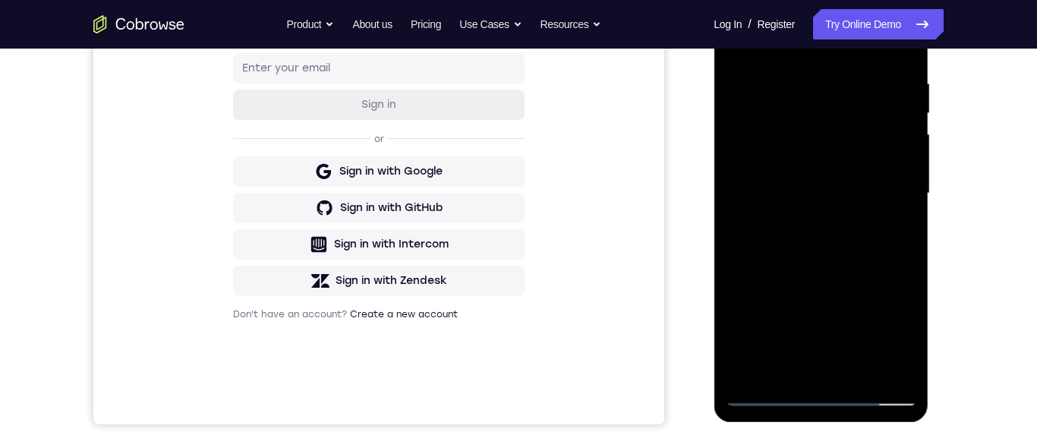
scroll to position [244, 0]
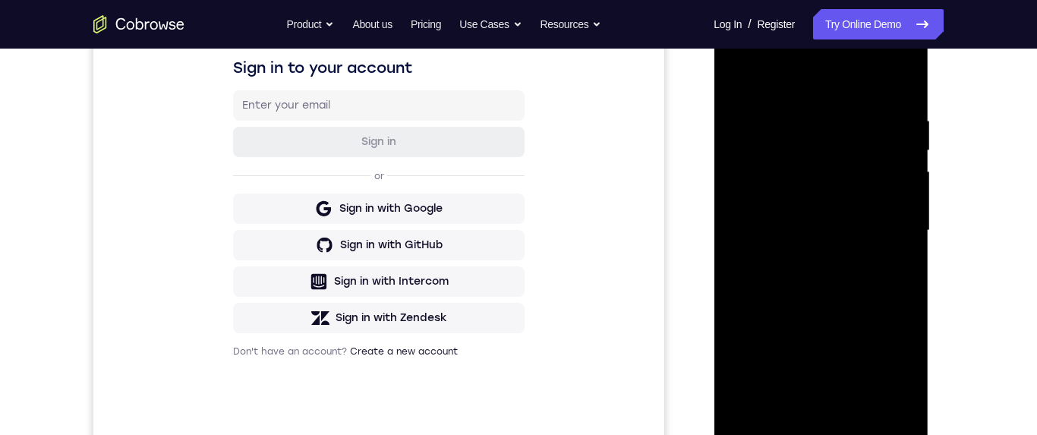
click at [804, 260] on div at bounding box center [820, 230] width 191 height 425
click at [832, 222] on div at bounding box center [820, 230] width 191 height 425
click at [854, 203] on div at bounding box center [820, 230] width 191 height 425
click at [883, 235] on div at bounding box center [820, 230] width 191 height 425
click at [873, 283] on div at bounding box center [820, 230] width 191 height 425
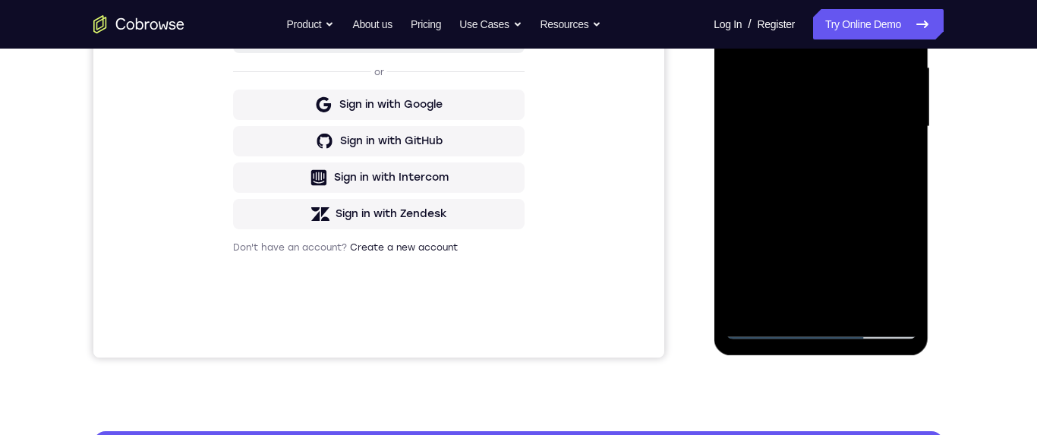
scroll to position [349, 0]
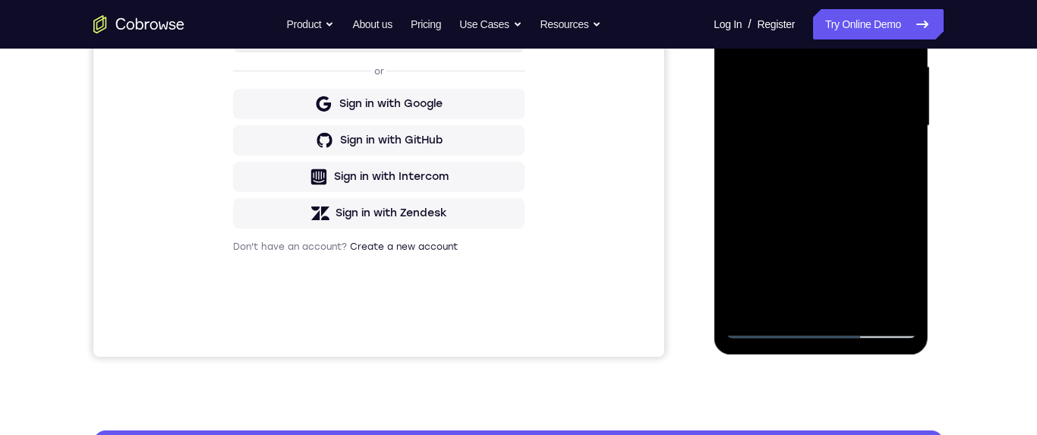
click at [866, 184] on div at bounding box center [820, 125] width 191 height 425
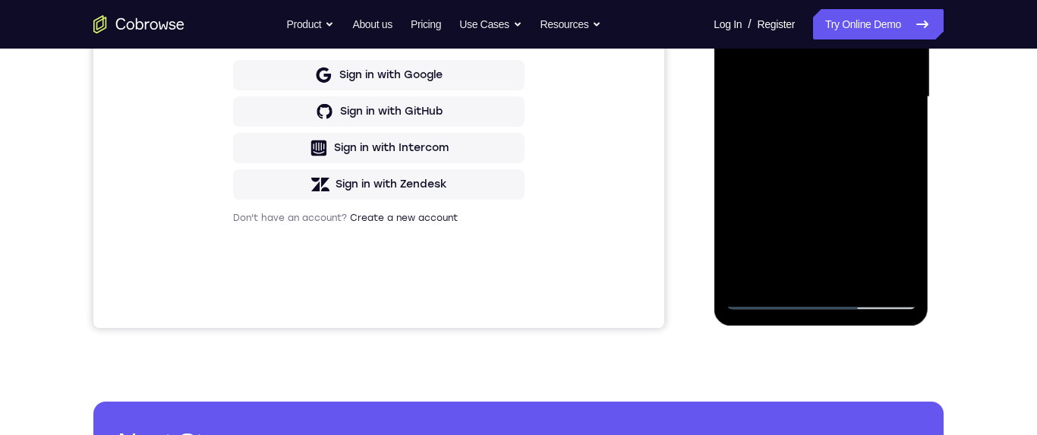
scroll to position [312, 0]
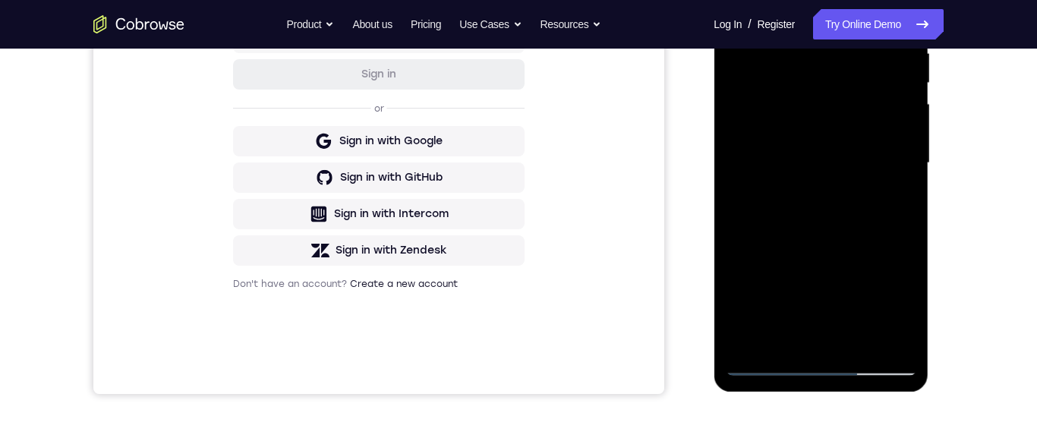
click at [913, 134] on div at bounding box center [820, 163] width 191 height 425
click at [911, 140] on div at bounding box center [820, 163] width 191 height 425
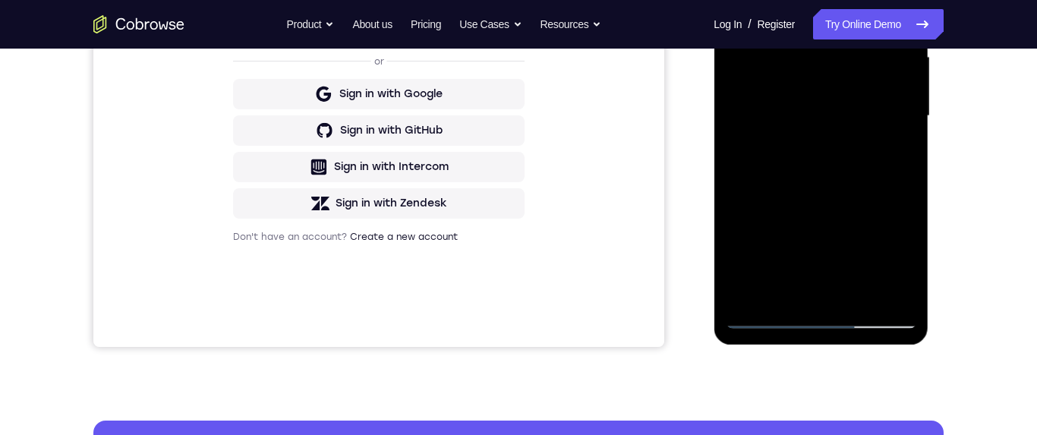
click at [789, 299] on div at bounding box center [820, 116] width 191 height 425
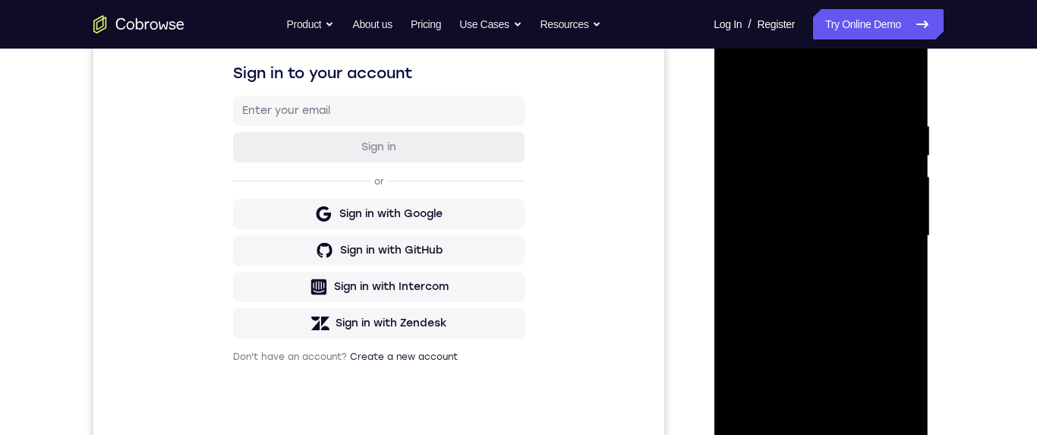
scroll to position [217, 0]
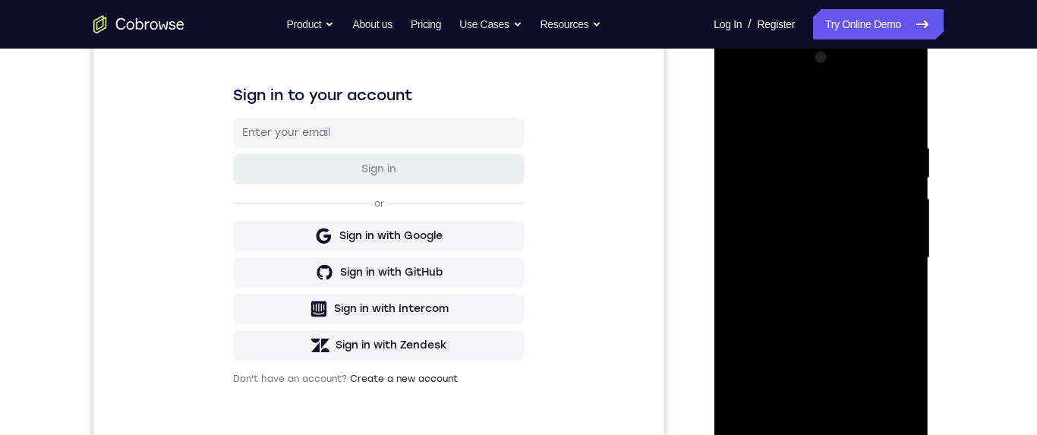
click at [890, 105] on div at bounding box center [820, 258] width 191 height 425
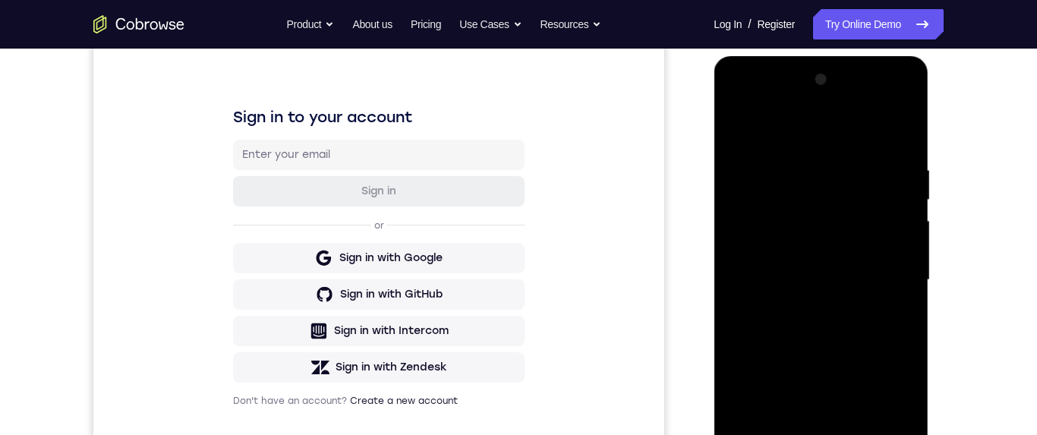
click at [870, 122] on div at bounding box center [820, 280] width 191 height 425
click at [852, 216] on div at bounding box center [820, 280] width 191 height 425
click at [759, 169] on div at bounding box center [820, 280] width 191 height 425
click at [758, 180] on div at bounding box center [820, 280] width 191 height 425
click at [750, 175] on div at bounding box center [820, 280] width 191 height 425
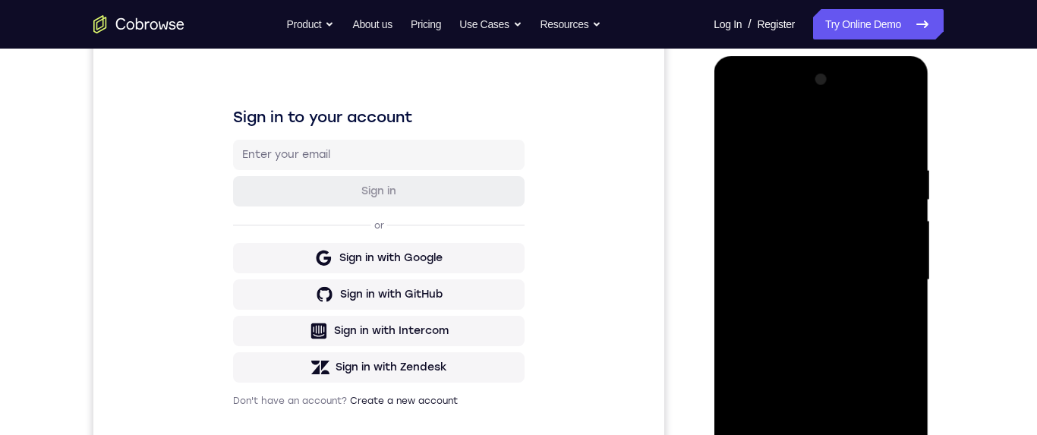
scroll to position [197, 0]
click at [754, 149] on div at bounding box center [820, 278] width 191 height 425
